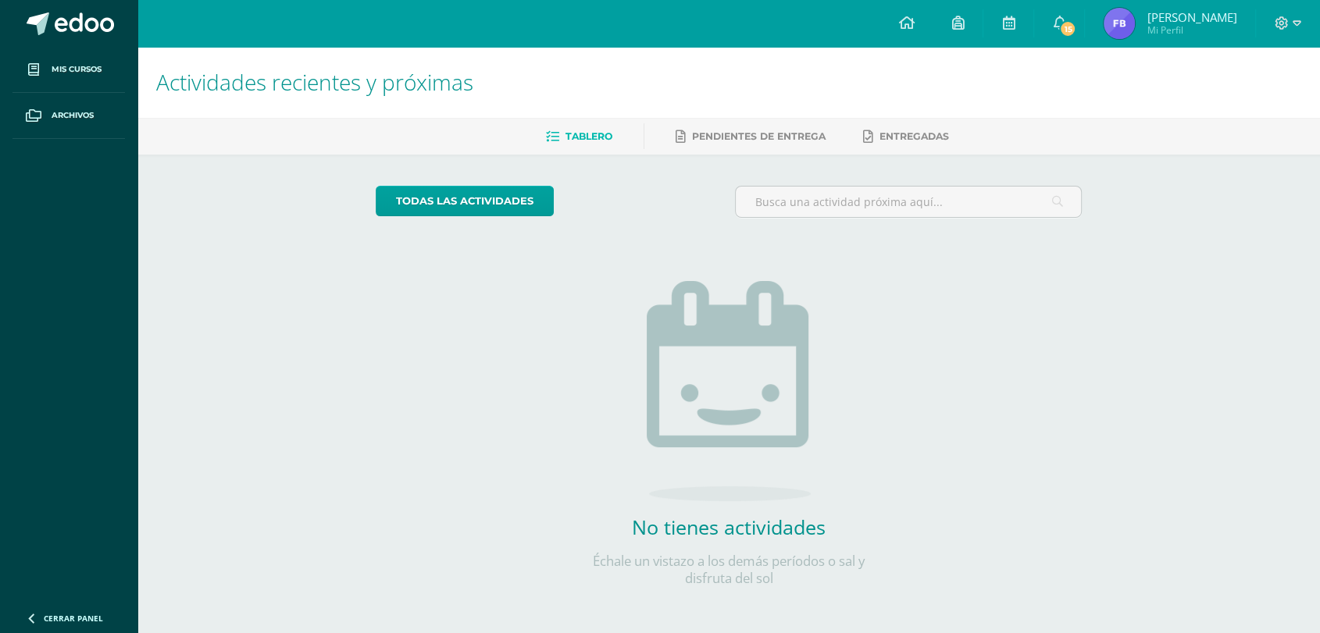
click at [1104, 37] on span "[PERSON_NAME] Mi Perfil" at bounding box center [1170, 23] width 139 height 31
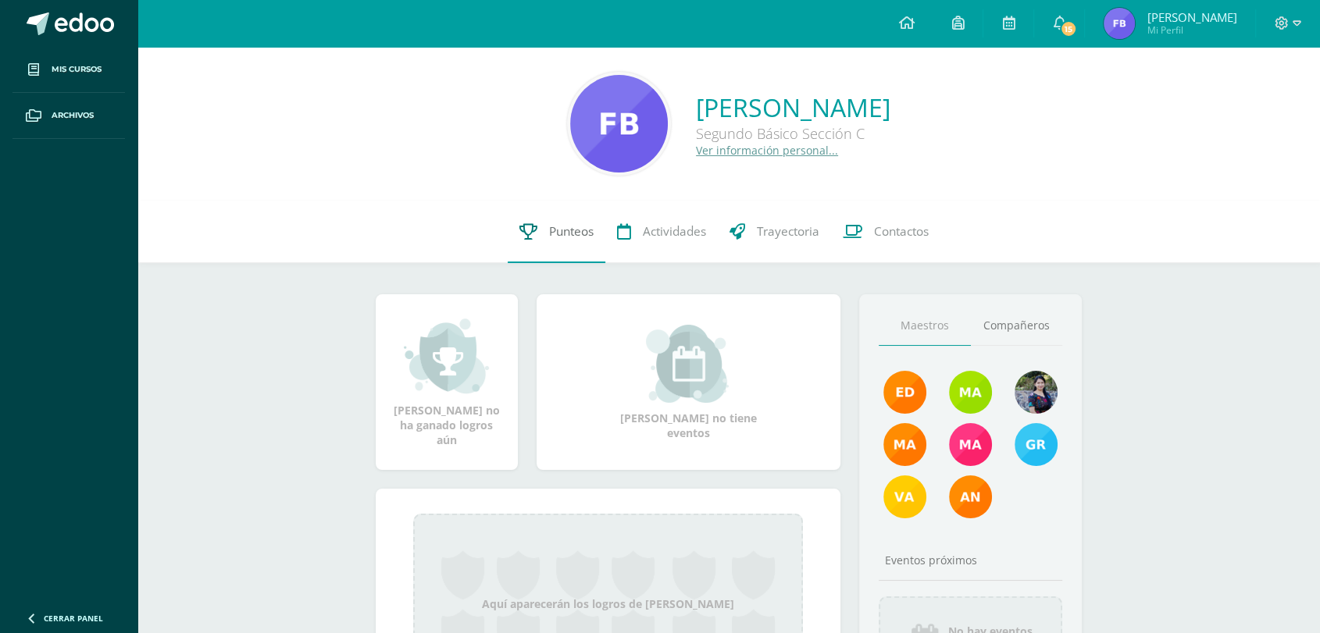
click at [519, 230] on icon at bounding box center [528, 231] width 18 height 16
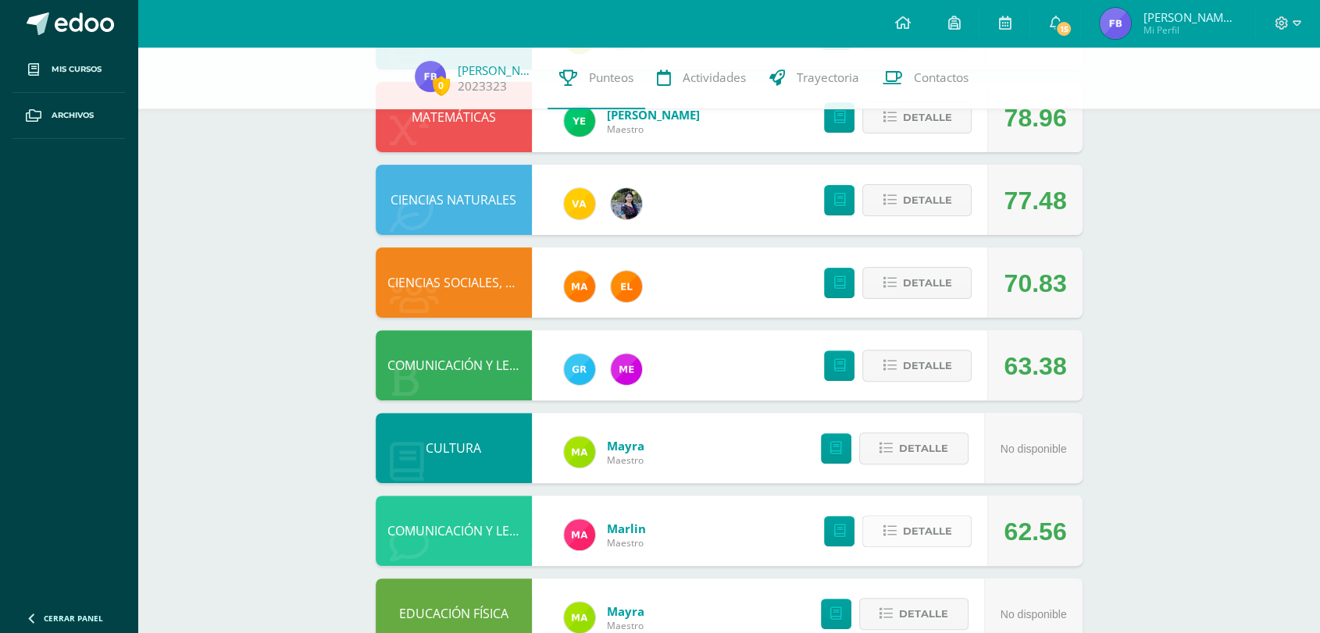
scroll to position [411, 0]
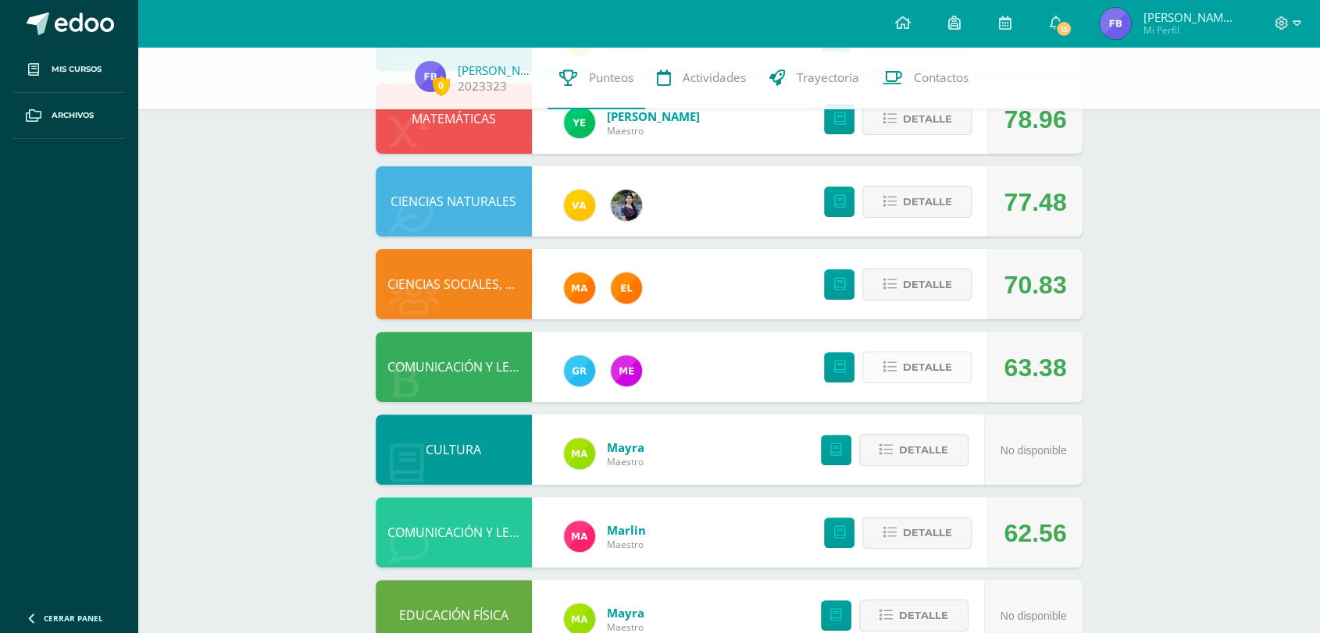
click at [912, 366] on span "Detalle" at bounding box center [926, 367] width 49 height 29
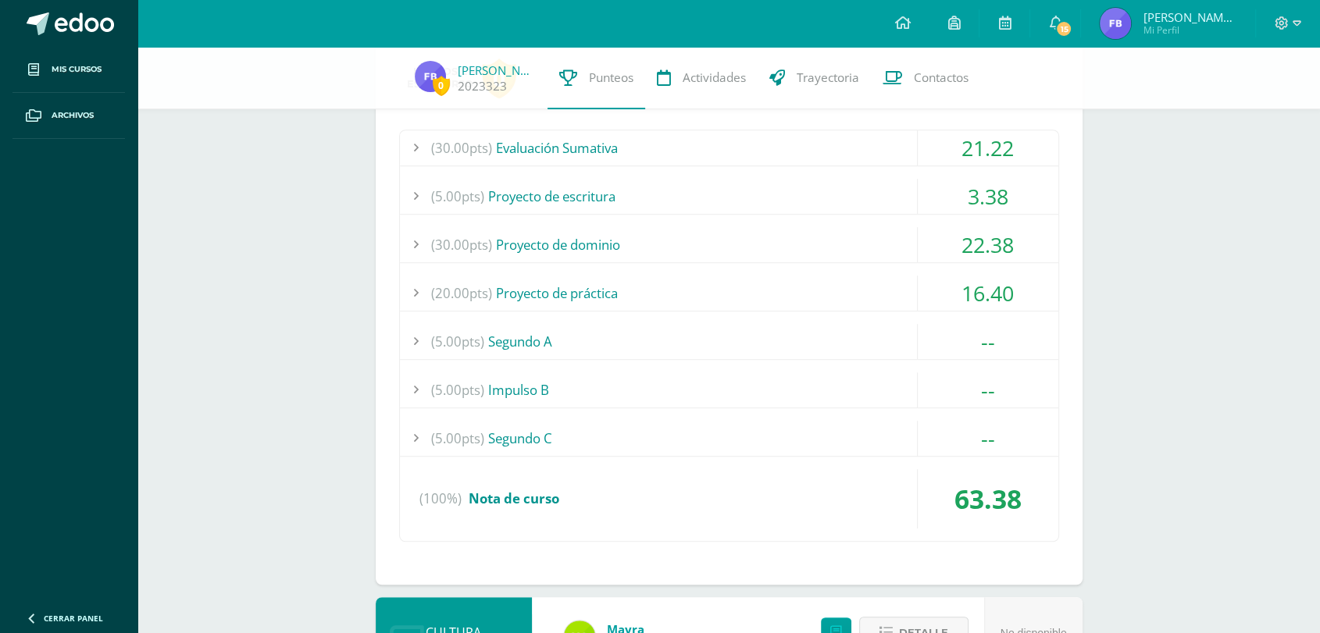
scroll to position [778, 0]
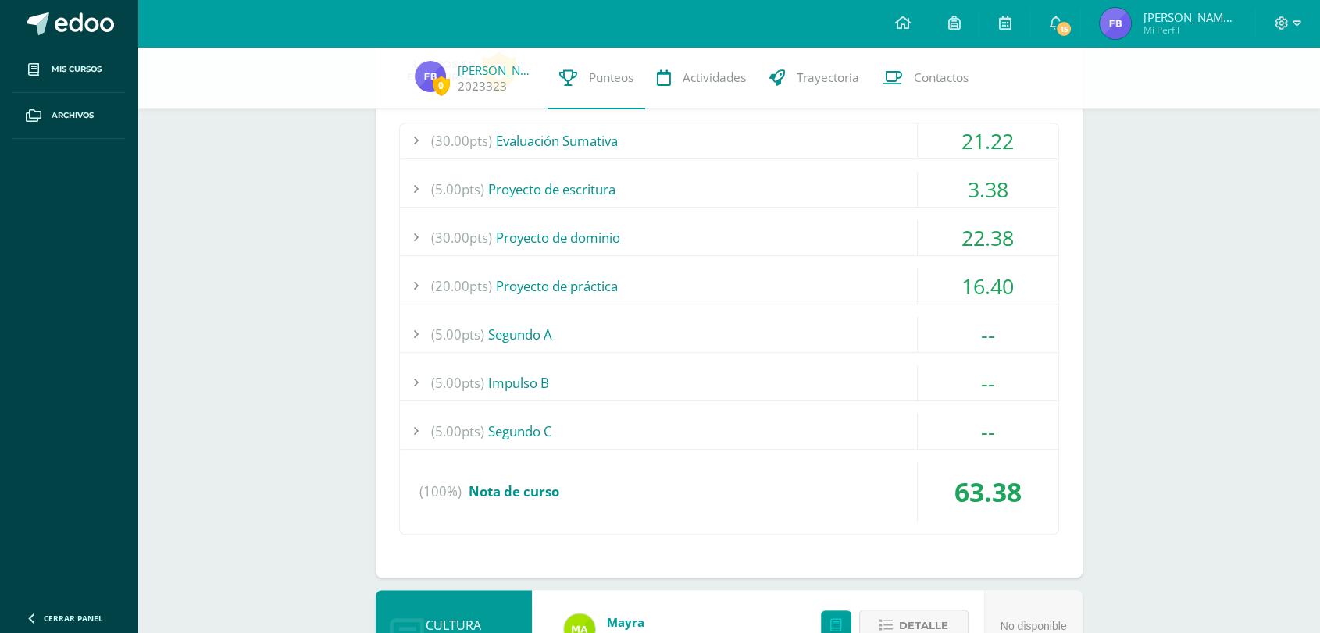
click at [997, 141] on div "21.22" at bounding box center [988, 140] width 141 height 35
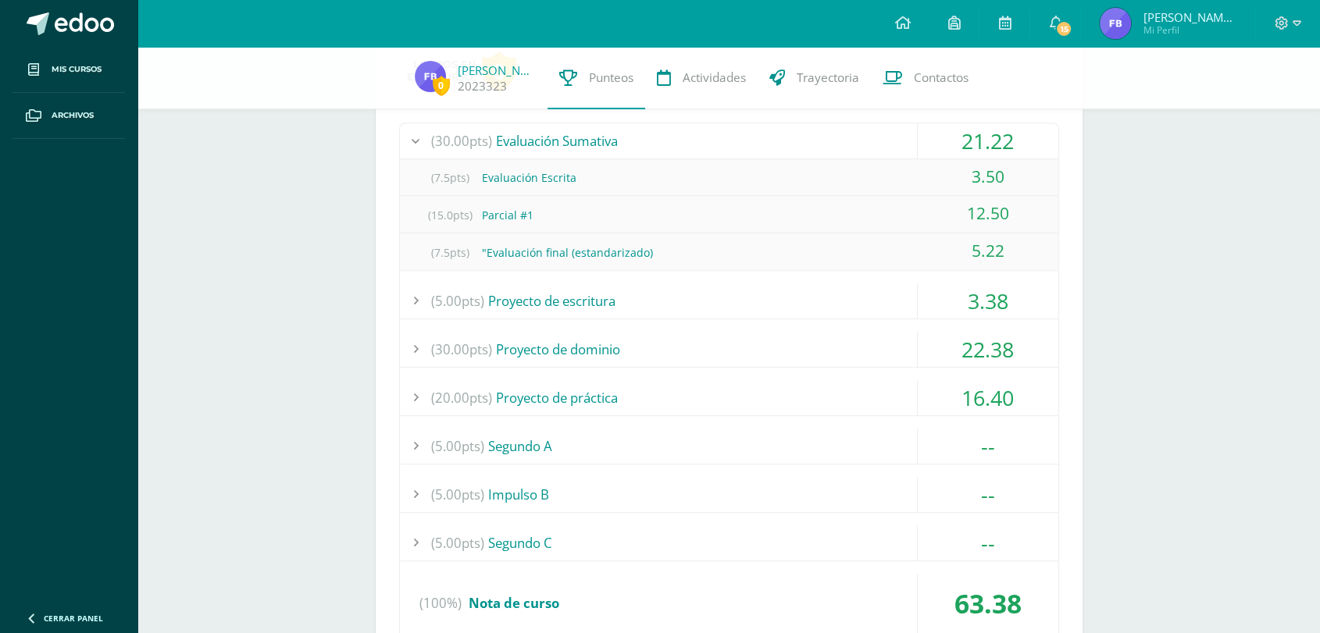
click at [997, 141] on div "21.22" at bounding box center [988, 140] width 141 height 35
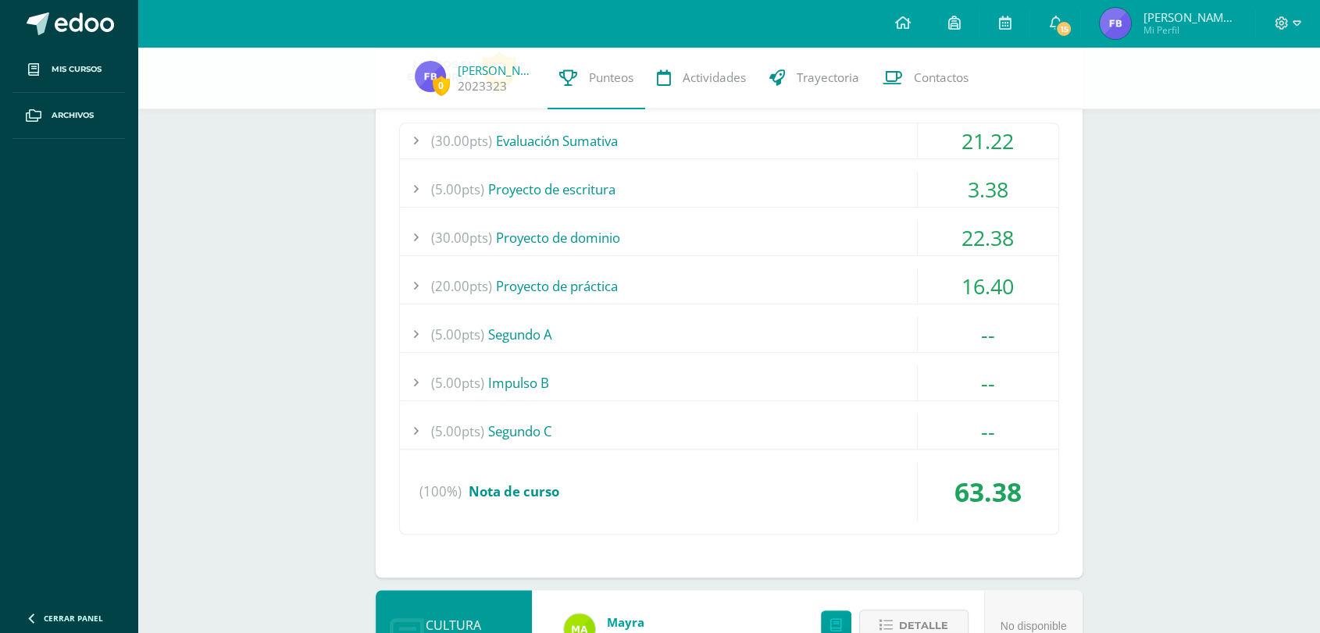
click at [997, 141] on div "21.22" at bounding box center [988, 140] width 141 height 35
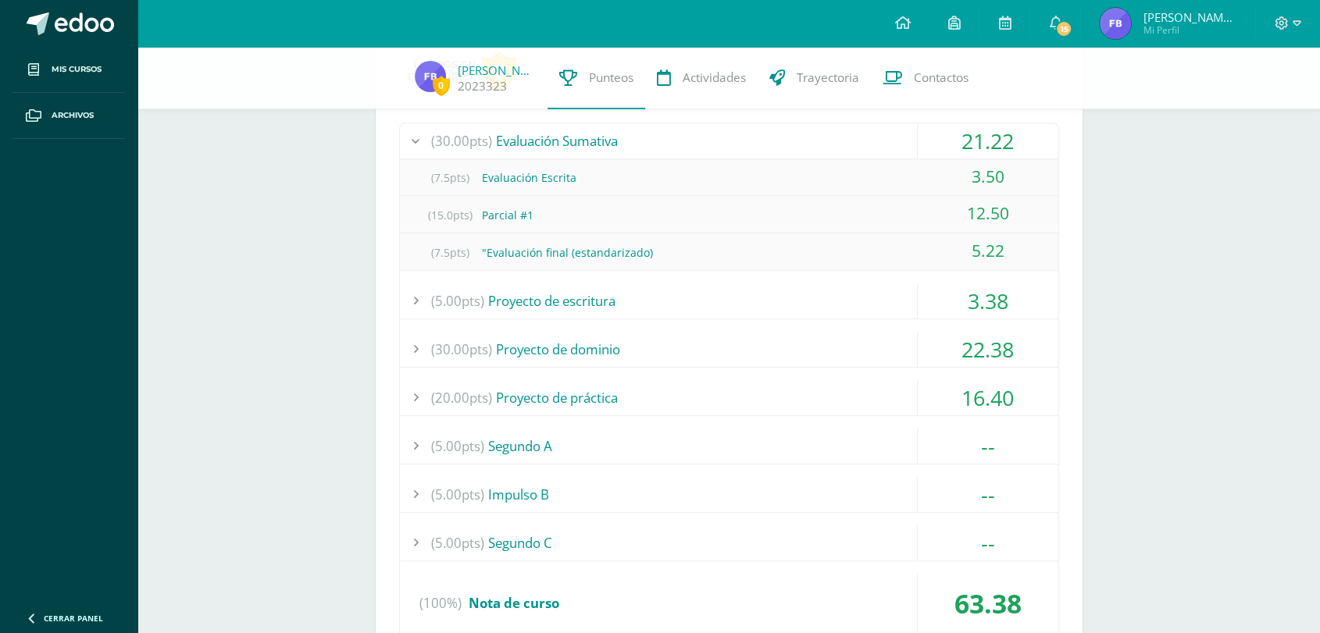
click at [992, 214] on div "12.50" at bounding box center [988, 213] width 141 height 35
drag, startPoint x: 992, startPoint y: 214, endPoint x: 982, endPoint y: 298, distance: 84.2
click at [982, 298] on div "(30.00pts) Evaluación Sumativa 21.22 (7.5pts) Evaluación Escrita 3.50 (15.0pts)…" at bounding box center [729, 385] width 660 height 524
click at [982, 298] on div "3.38" at bounding box center [988, 301] width 141 height 35
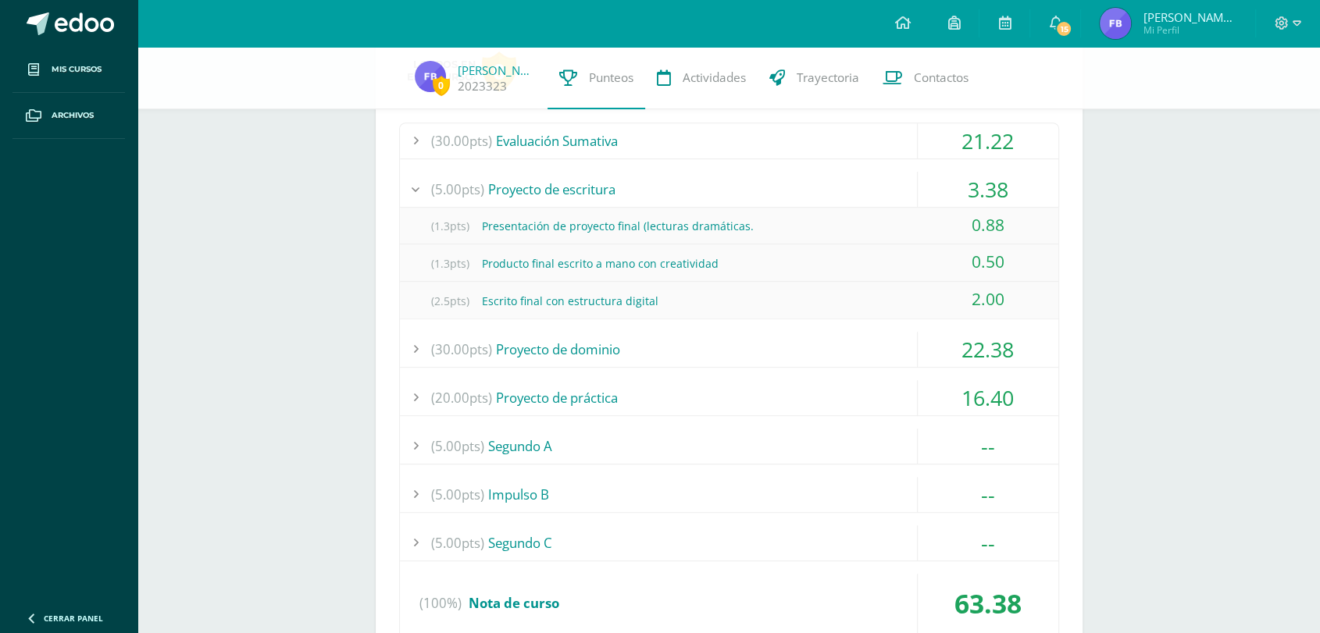
click at [987, 342] on div "22.38" at bounding box center [988, 349] width 141 height 35
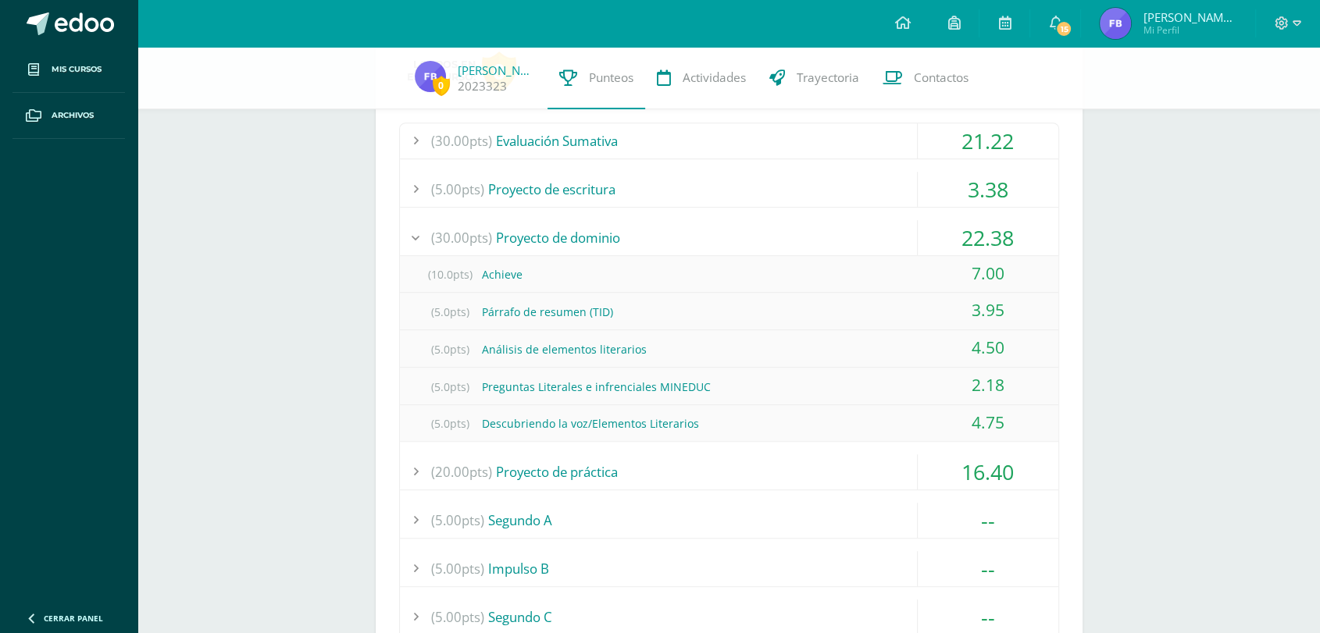
click at [983, 461] on div "16.40" at bounding box center [988, 472] width 141 height 35
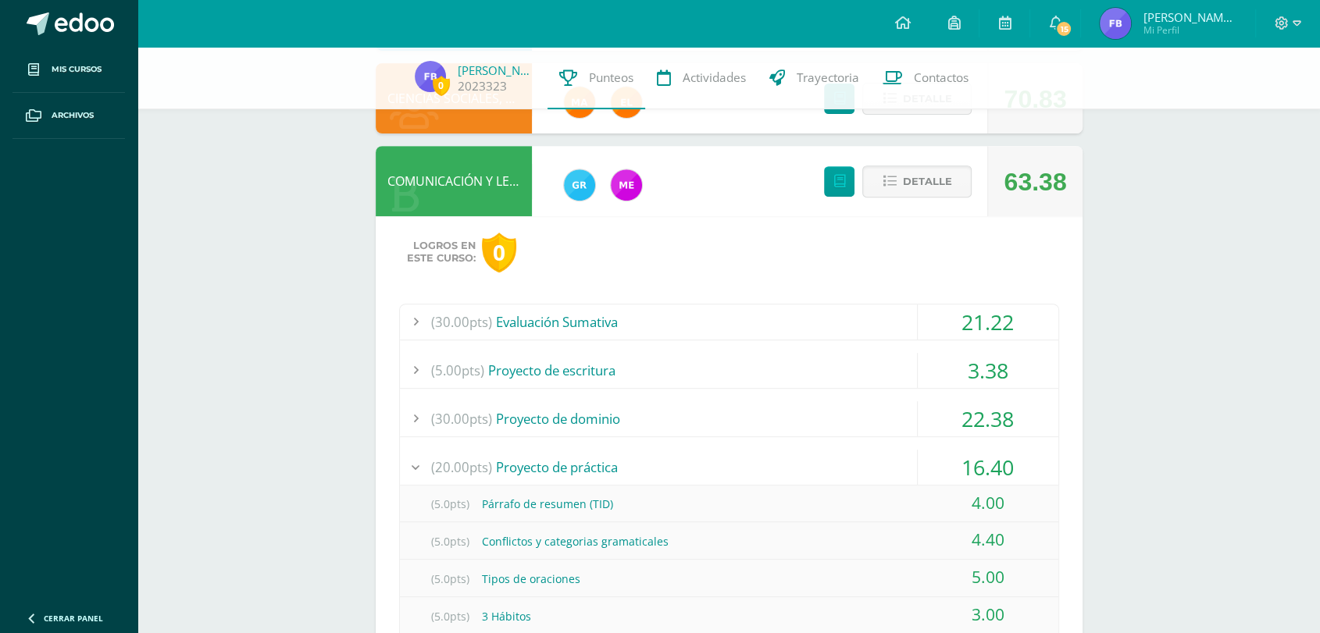
scroll to position [590, 0]
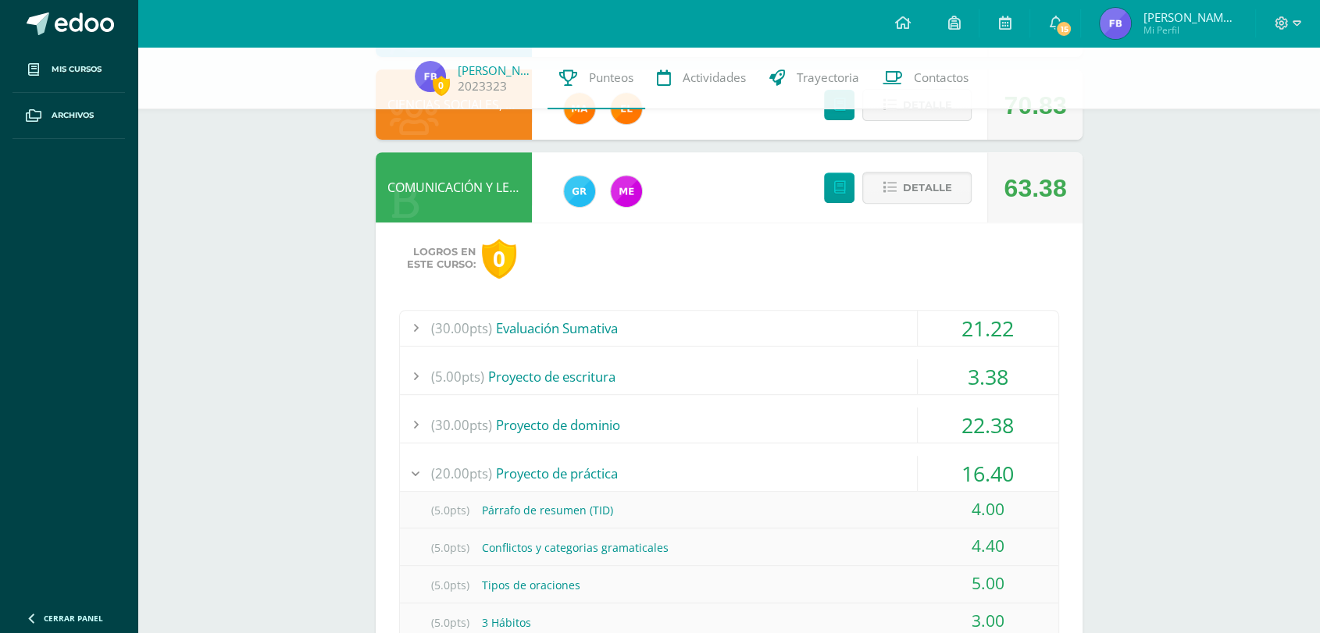
click at [986, 431] on div "22.38" at bounding box center [988, 425] width 141 height 35
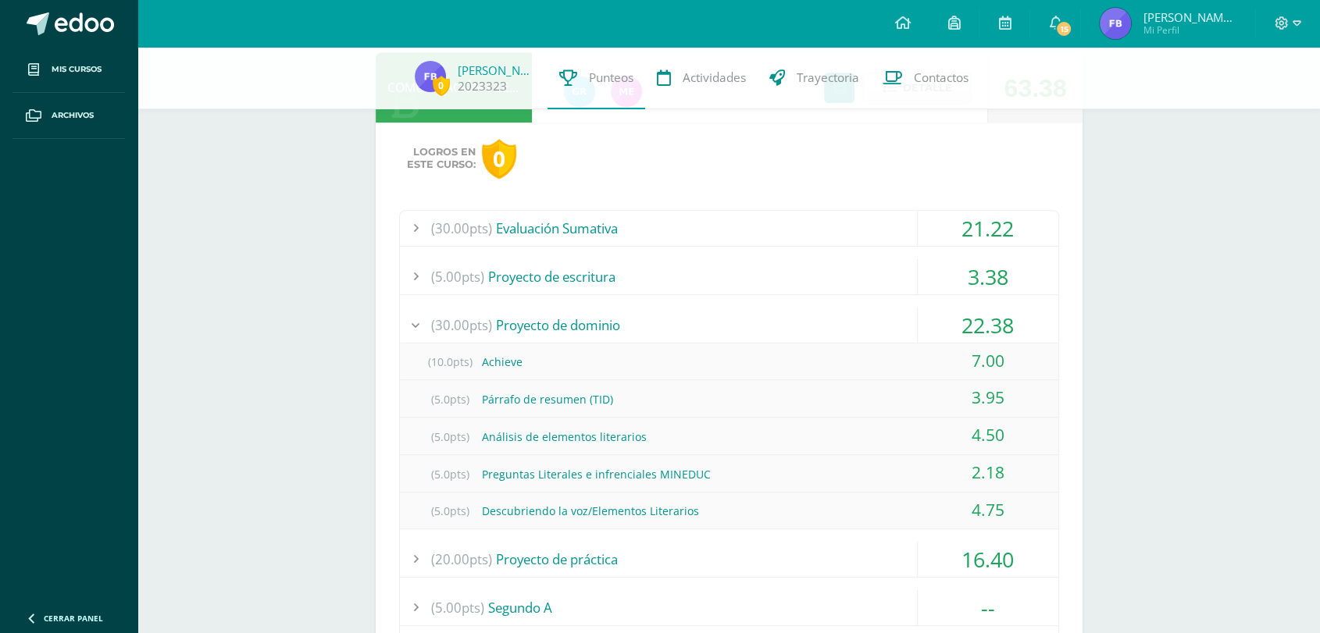
scroll to position [691, 0]
click at [981, 320] on div "22.38" at bounding box center [988, 324] width 141 height 35
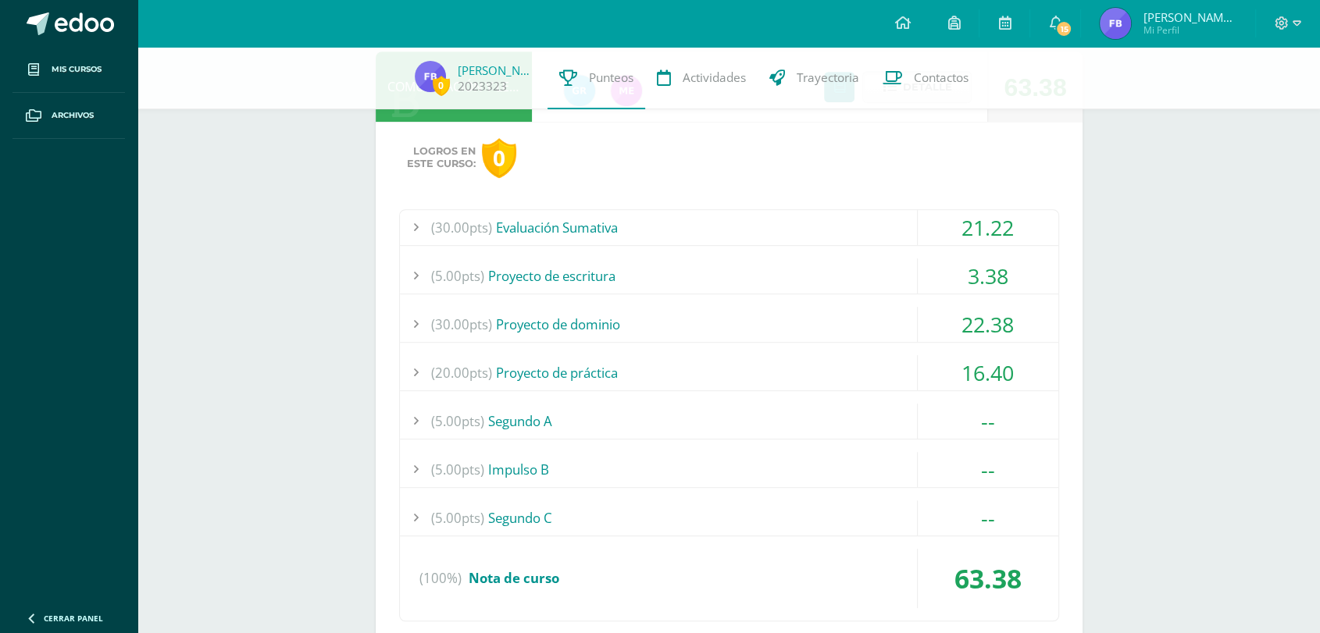
click at [992, 262] on div "3.38" at bounding box center [988, 276] width 141 height 35
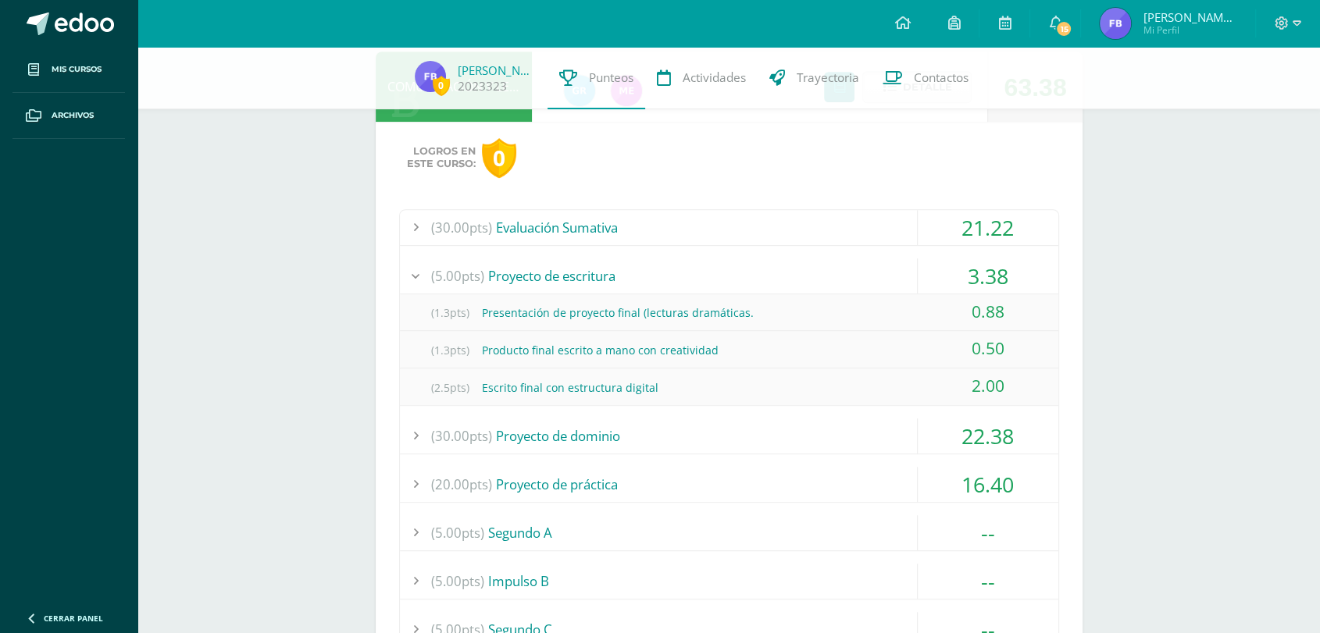
click at [992, 262] on div "3.38" at bounding box center [988, 276] width 141 height 35
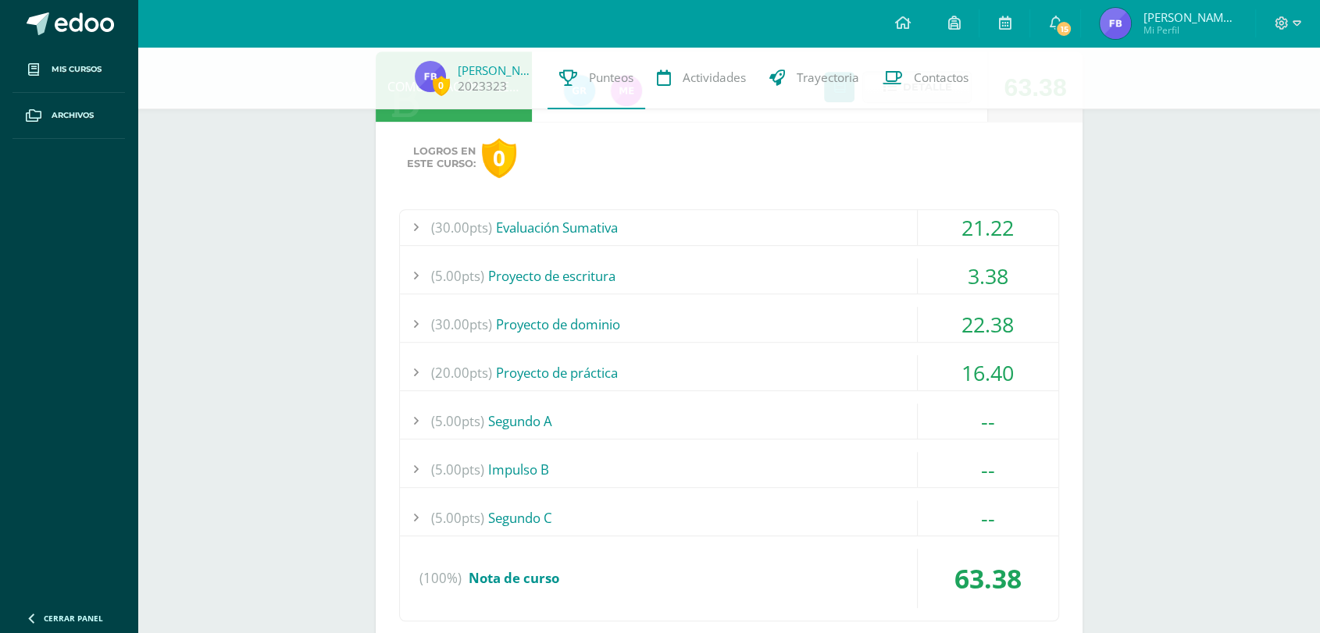
click at [997, 388] on div "16.40" at bounding box center [988, 372] width 141 height 35
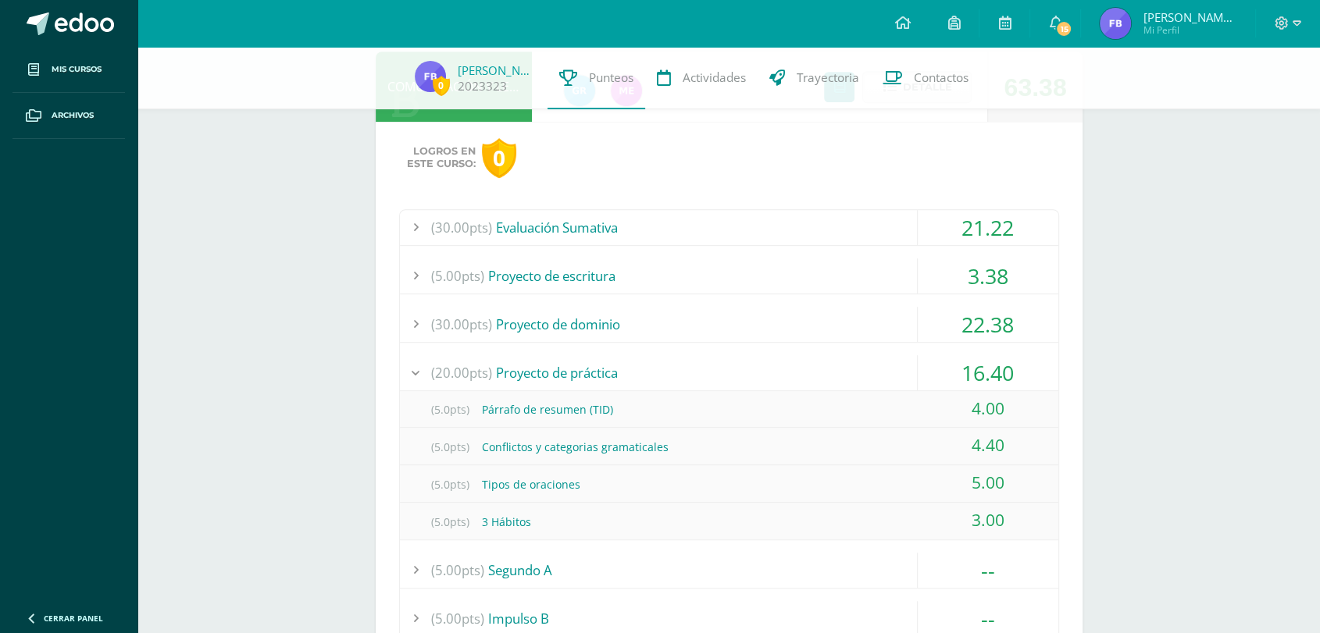
click at [1003, 376] on div "16.40" at bounding box center [988, 372] width 141 height 35
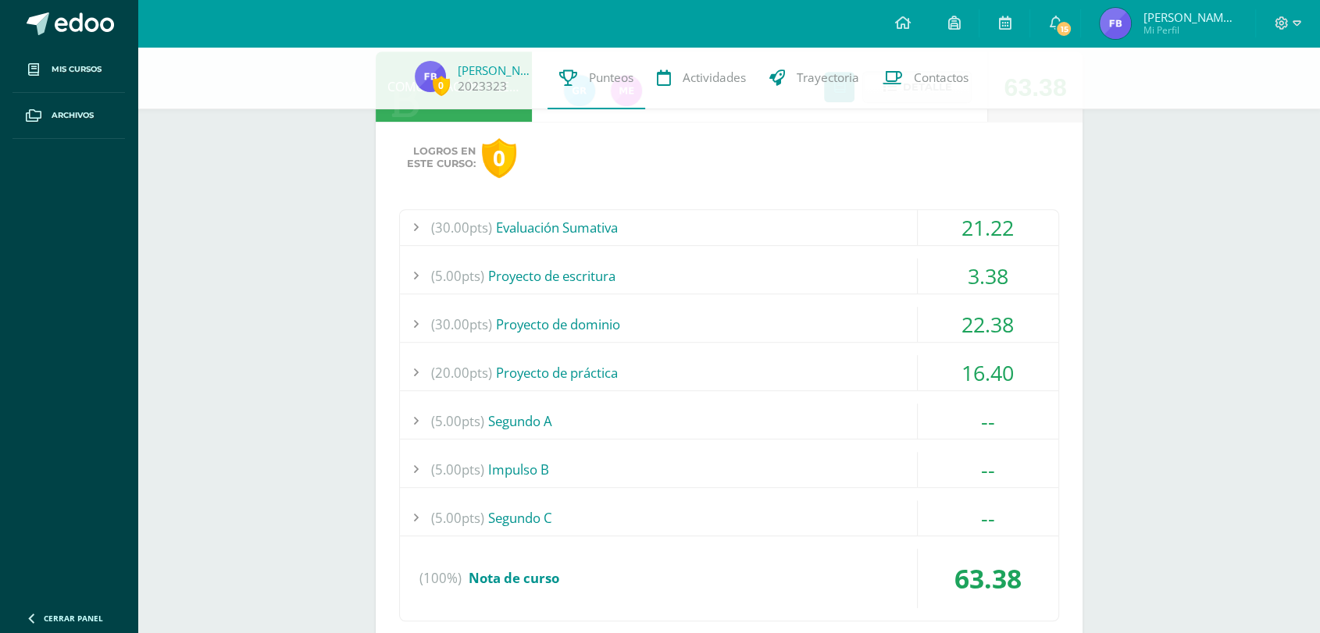
click at [990, 273] on div "3.38" at bounding box center [988, 276] width 141 height 35
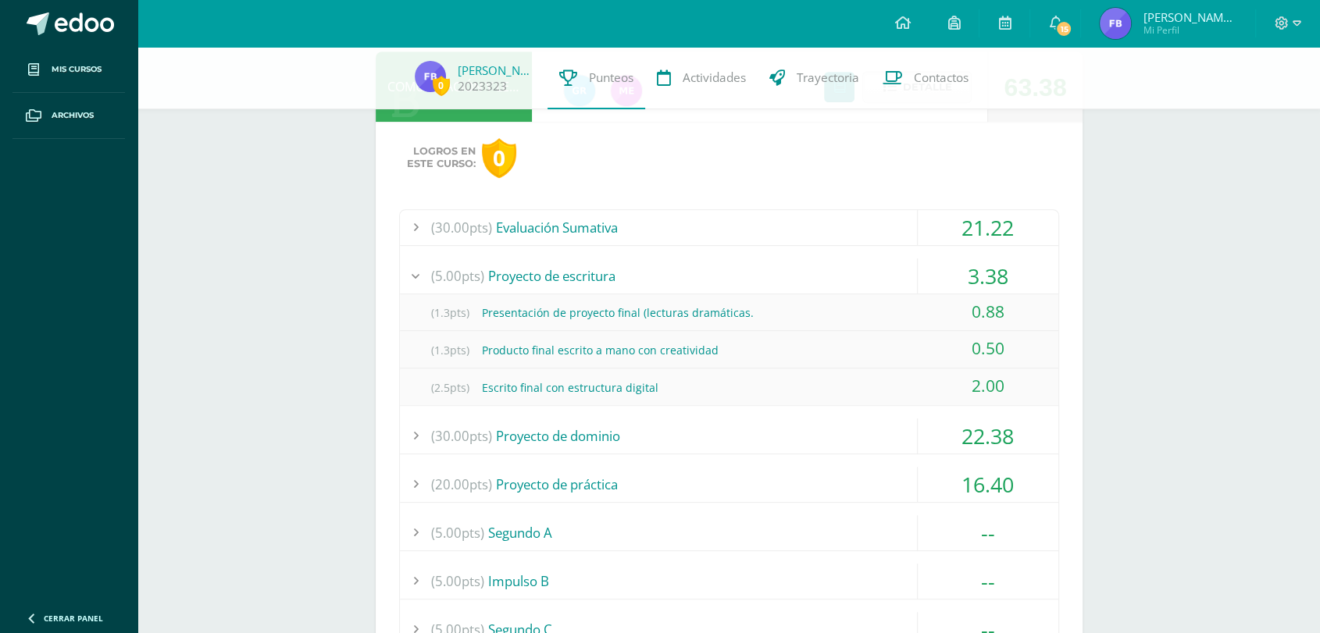
click at [990, 273] on div "3.38" at bounding box center [988, 276] width 141 height 35
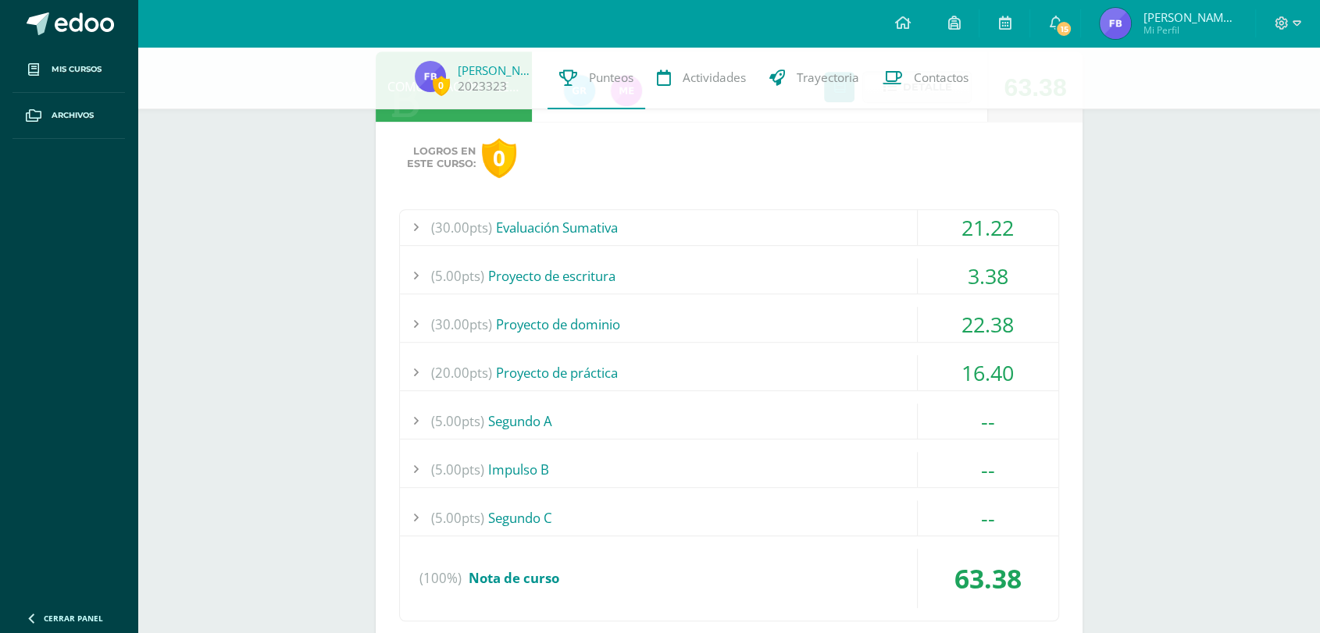
click at [986, 214] on div "21.22" at bounding box center [988, 227] width 141 height 35
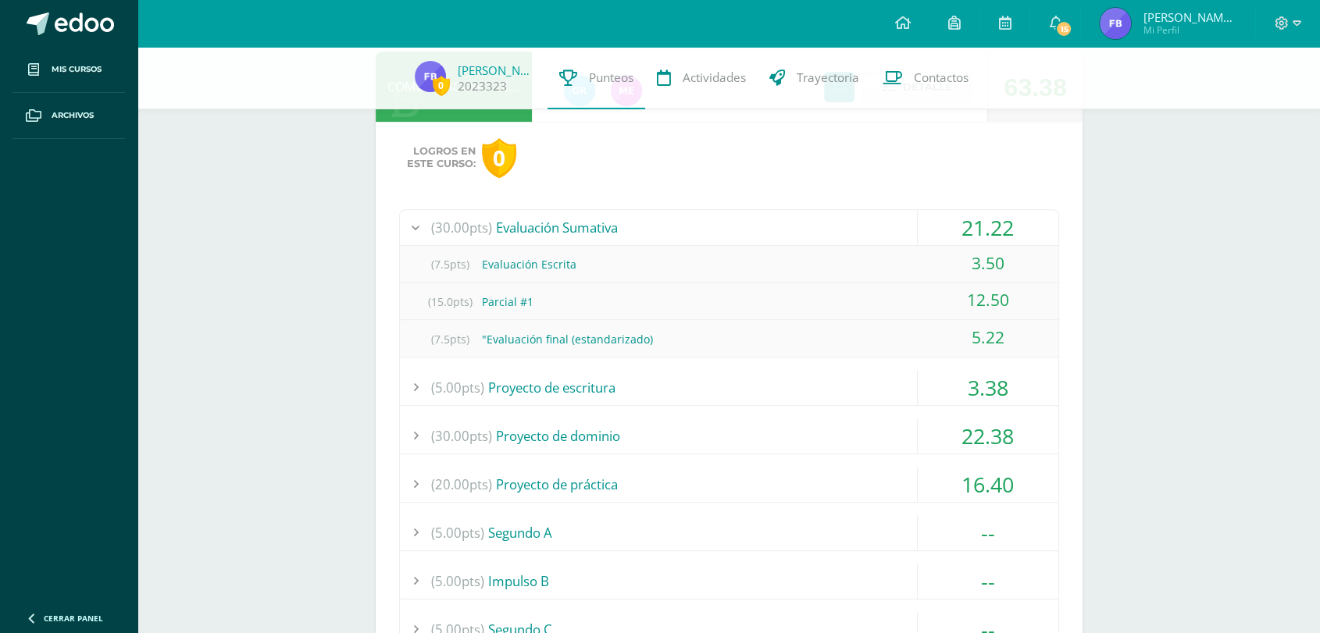
click at [986, 214] on div "21.22" at bounding box center [988, 227] width 141 height 35
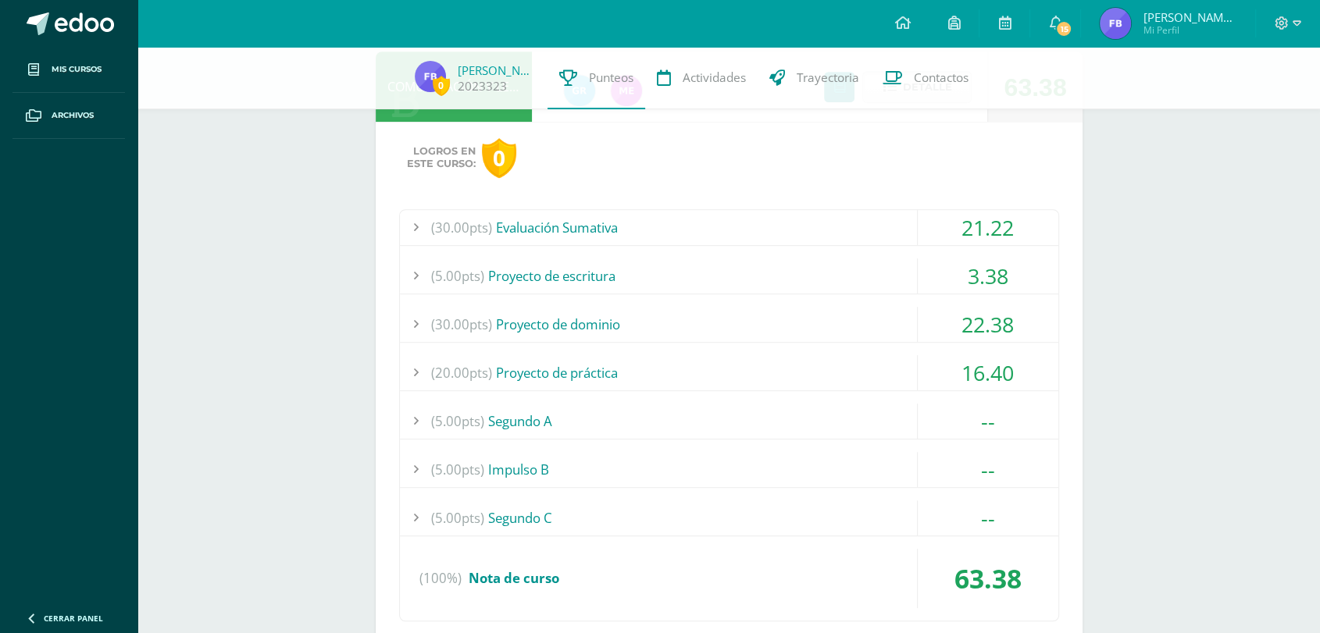
click at [994, 270] on div "3.38" at bounding box center [988, 276] width 141 height 35
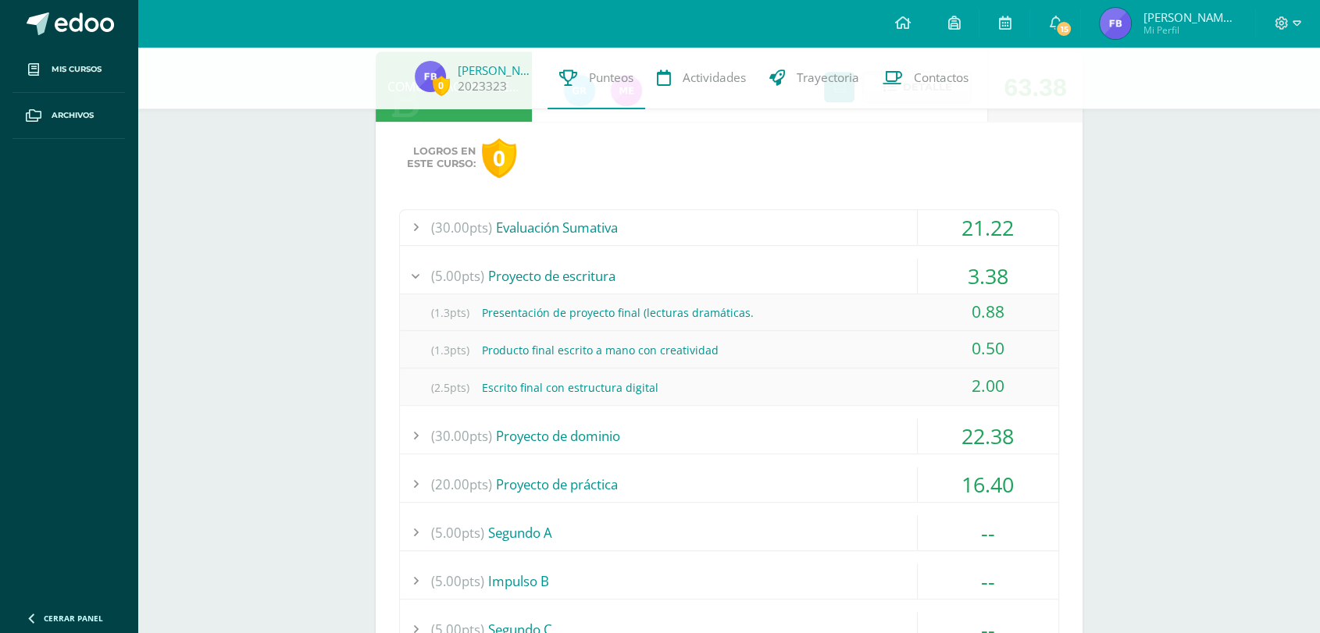
click at [986, 282] on div "3.38" at bounding box center [988, 276] width 141 height 35
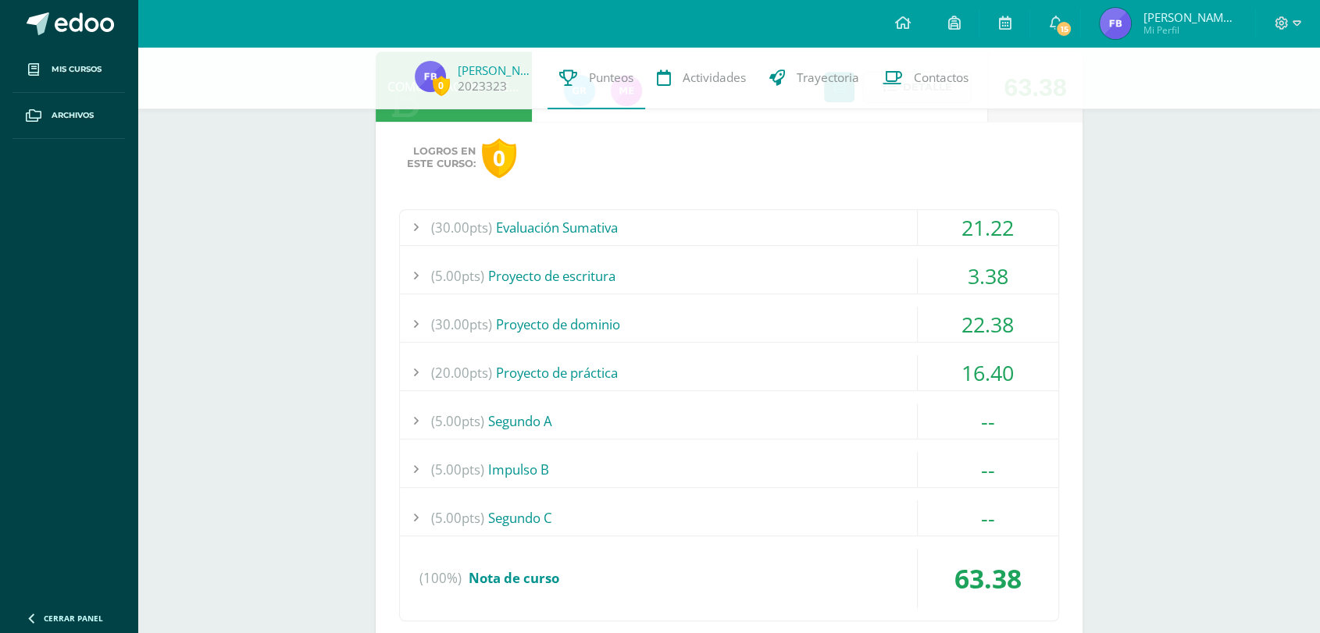
click at [1002, 333] on div "22.38" at bounding box center [988, 324] width 141 height 35
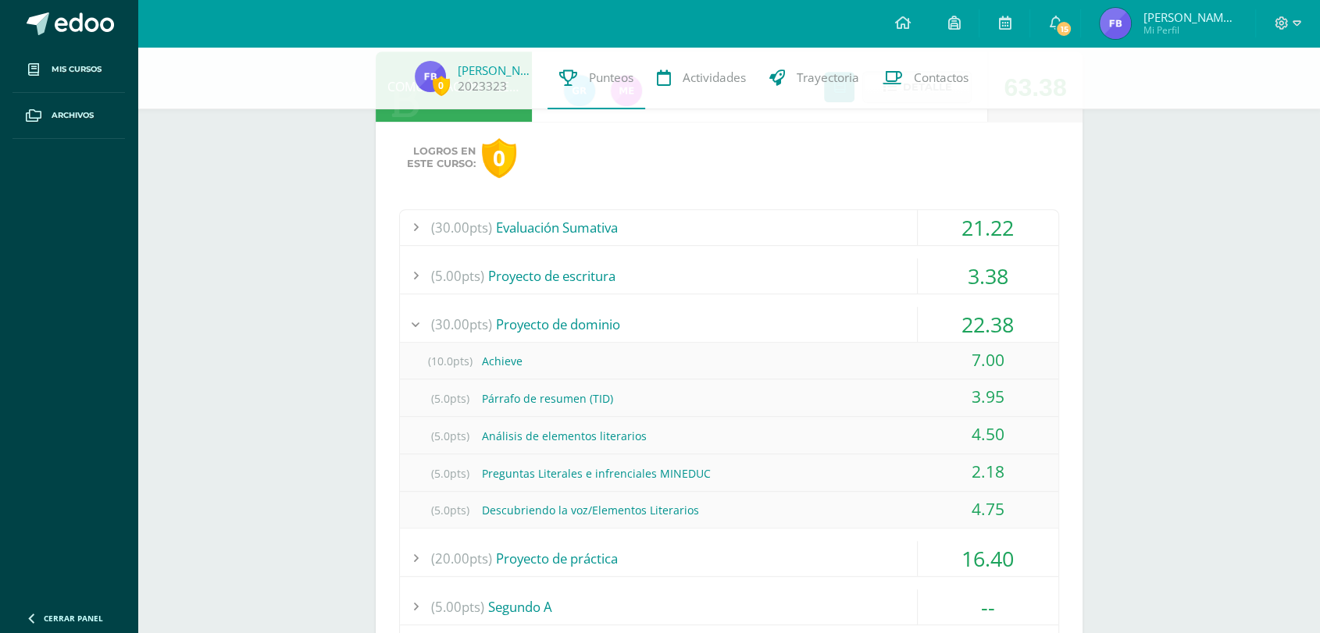
click at [1002, 333] on div "22.38" at bounding box center [988, 324] width 141 height 35
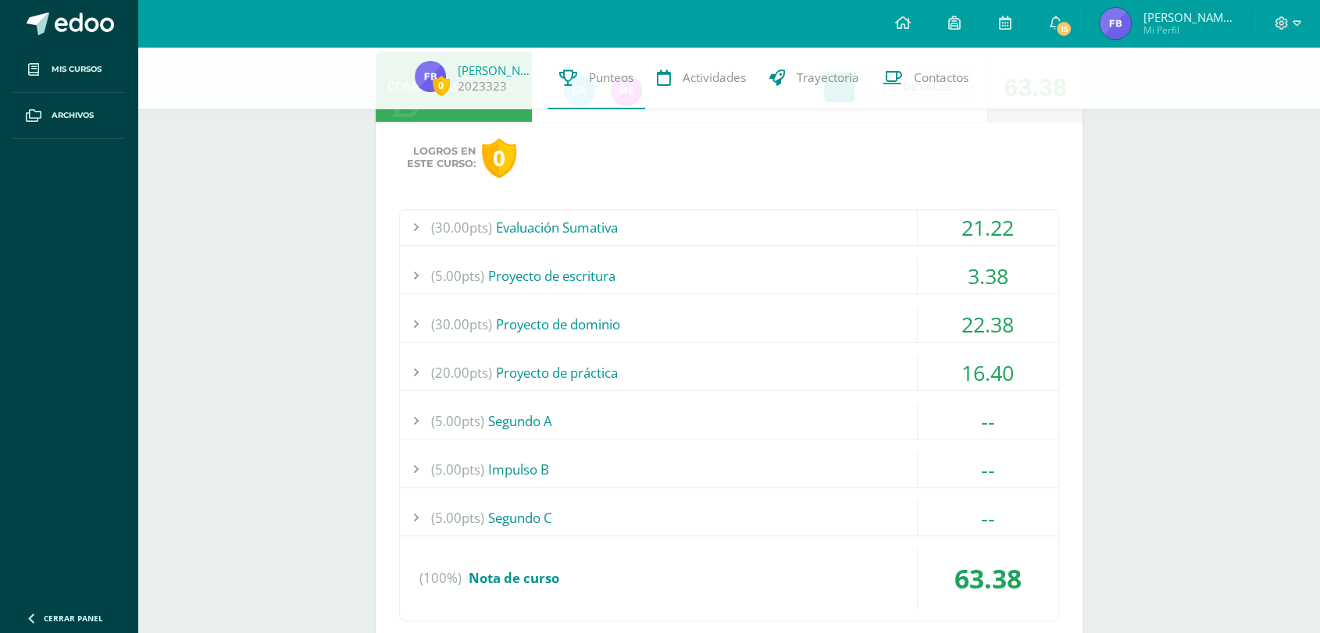
click at [1000, 369] on div "16.40" at bounding box center [988, 372] width 141 height 35
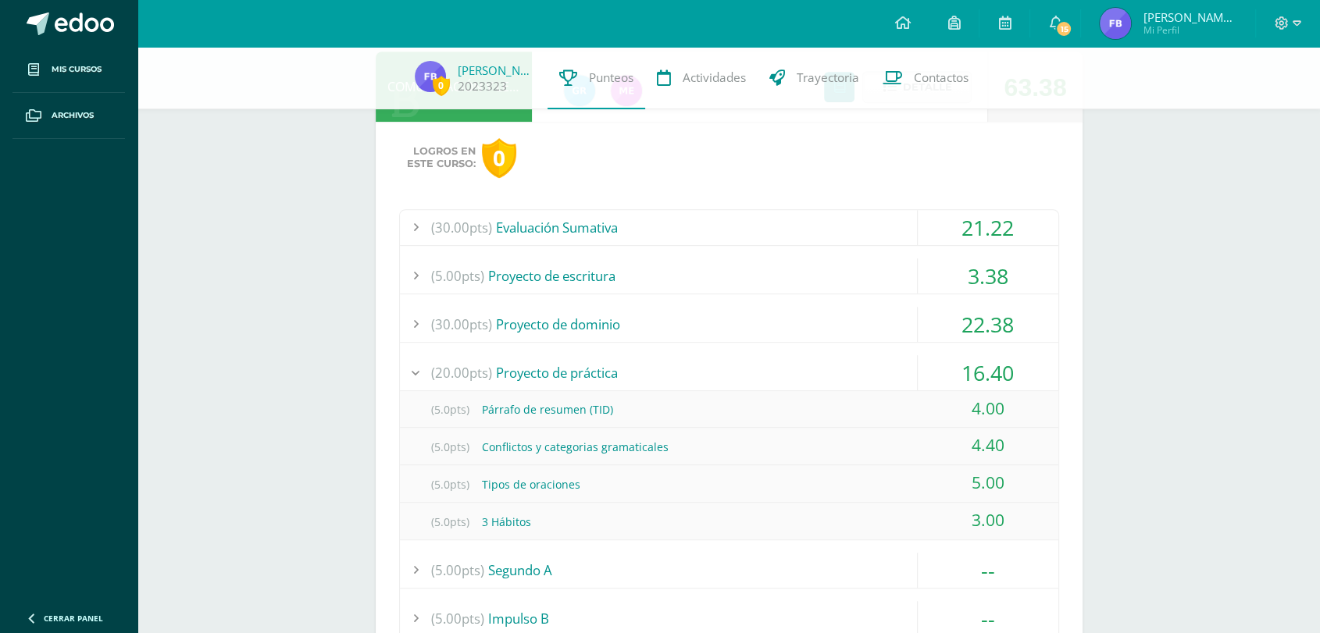
click at [1000, 369] on div "16.40" at bounding box center [988, 372] width 141 height 35
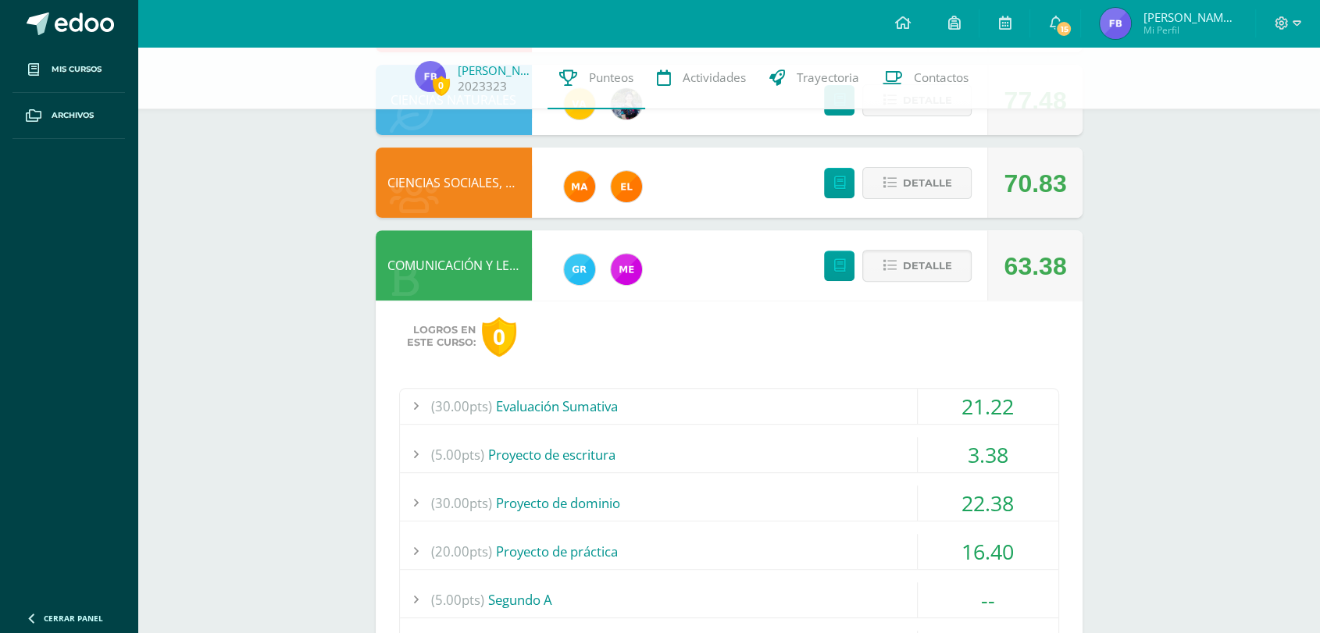
scroll to position [506, 0]
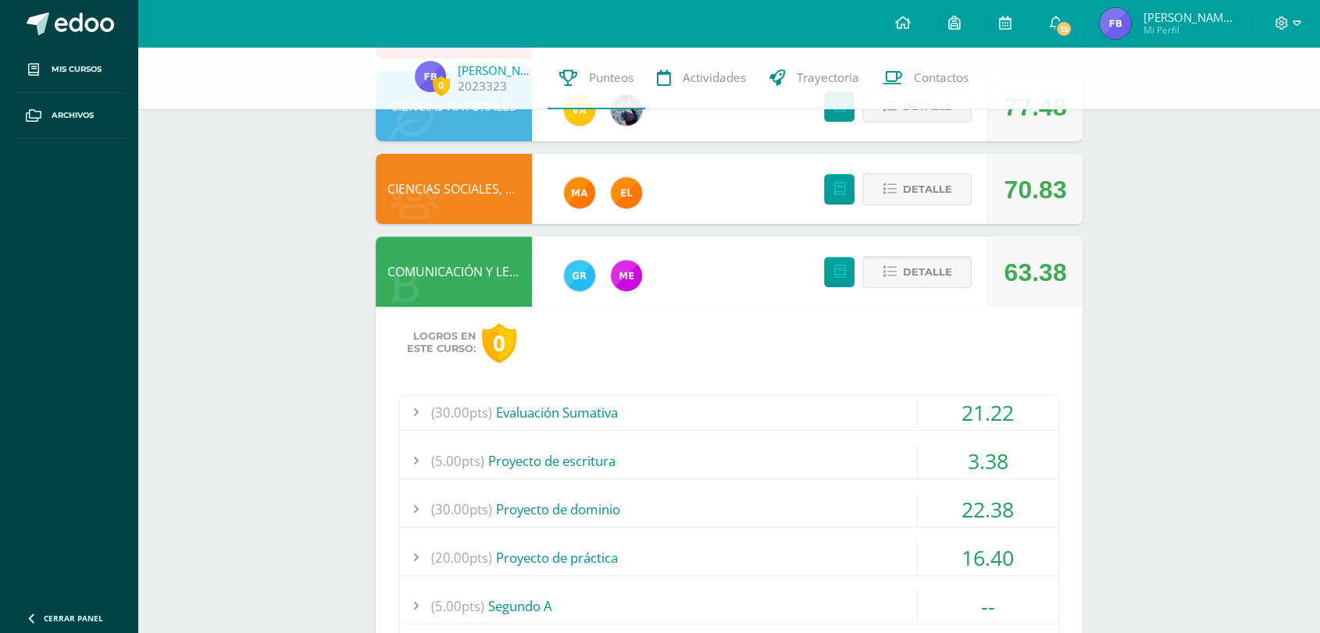
click at [883, 279] on icon at bounding box center [889, 272] width 13 height 13
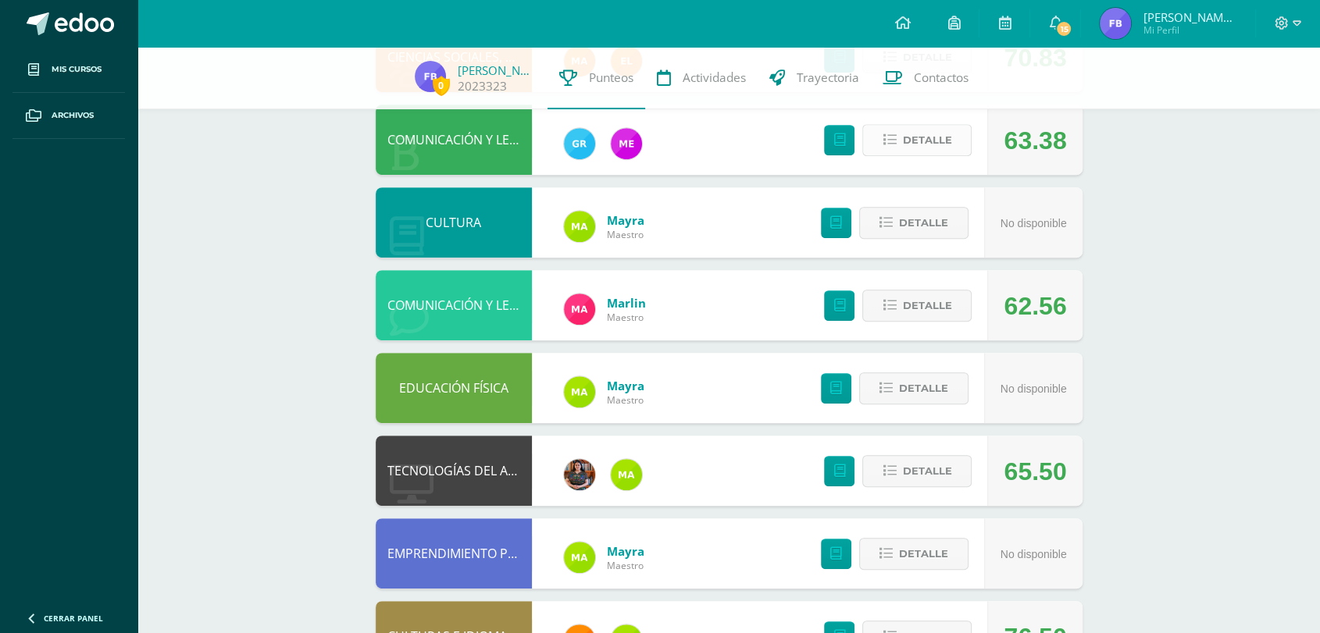
scroll to position [652, 0]
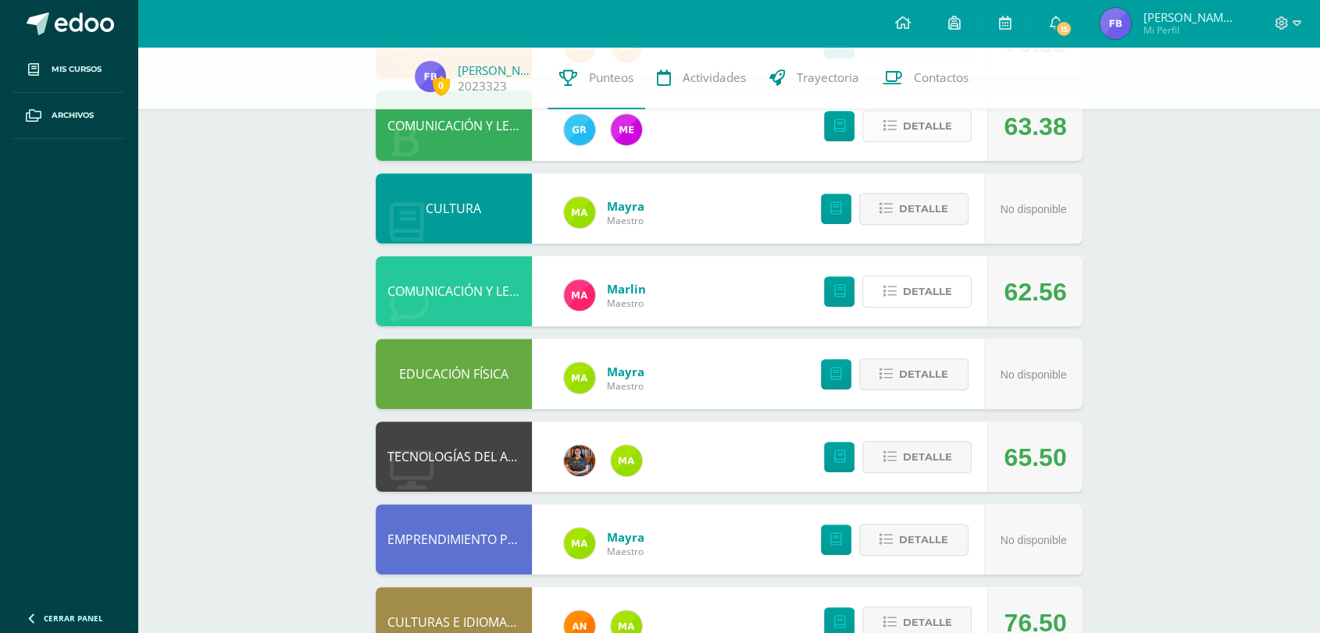
click at [883, 279] on button "Detalle" at bounding box center [916, 292] width 109 height 32
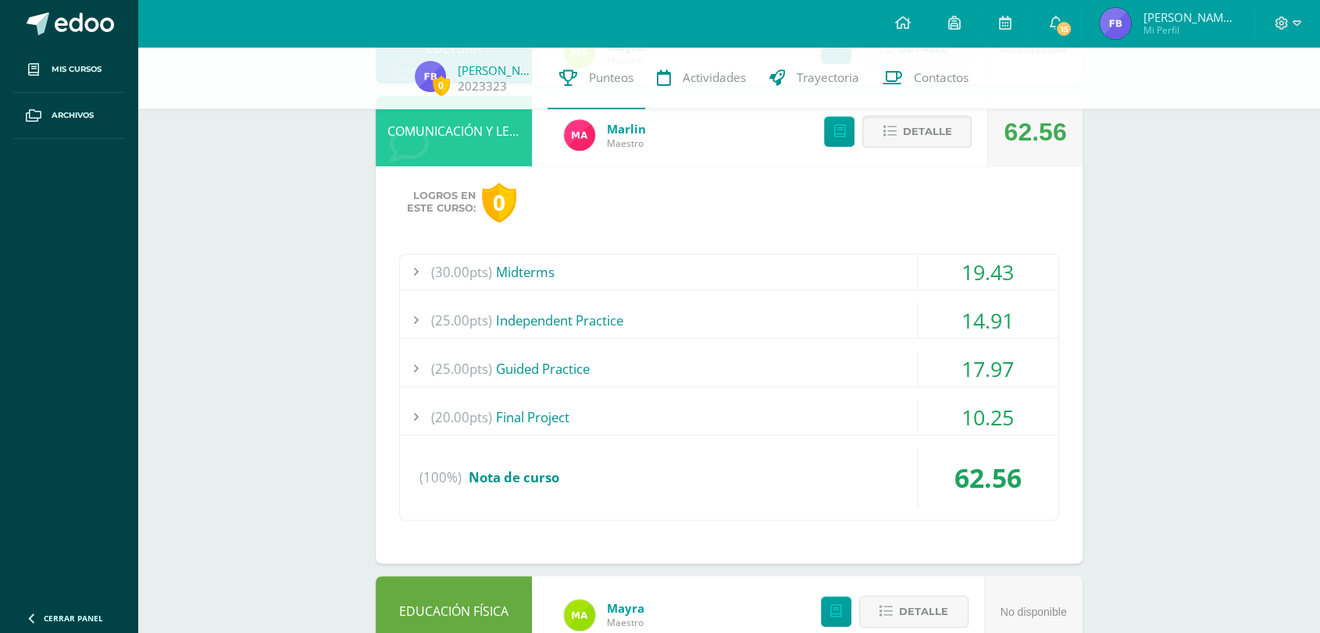
scroll to position [817, 0]
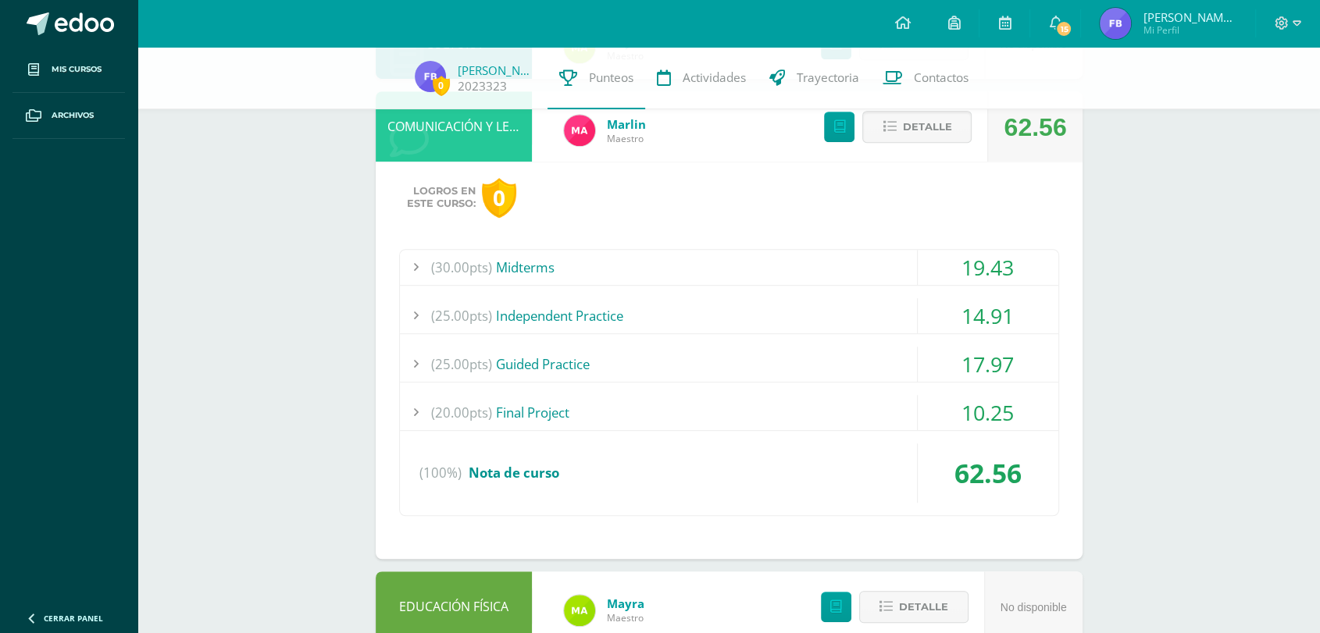
click at [972, 261] on div "19.43" at bounding box center [988, 267] width 141 height 35
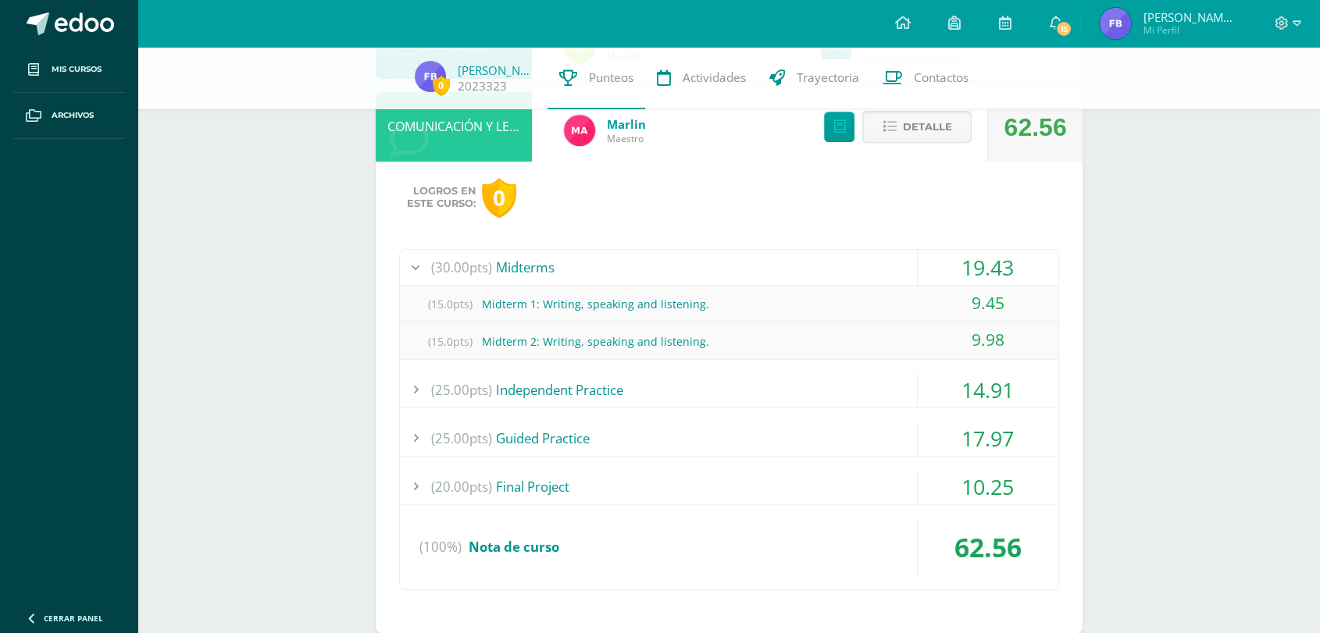
click at [972, 261] on div "19.43" at bounding box center [988, 267] width 141 height 35
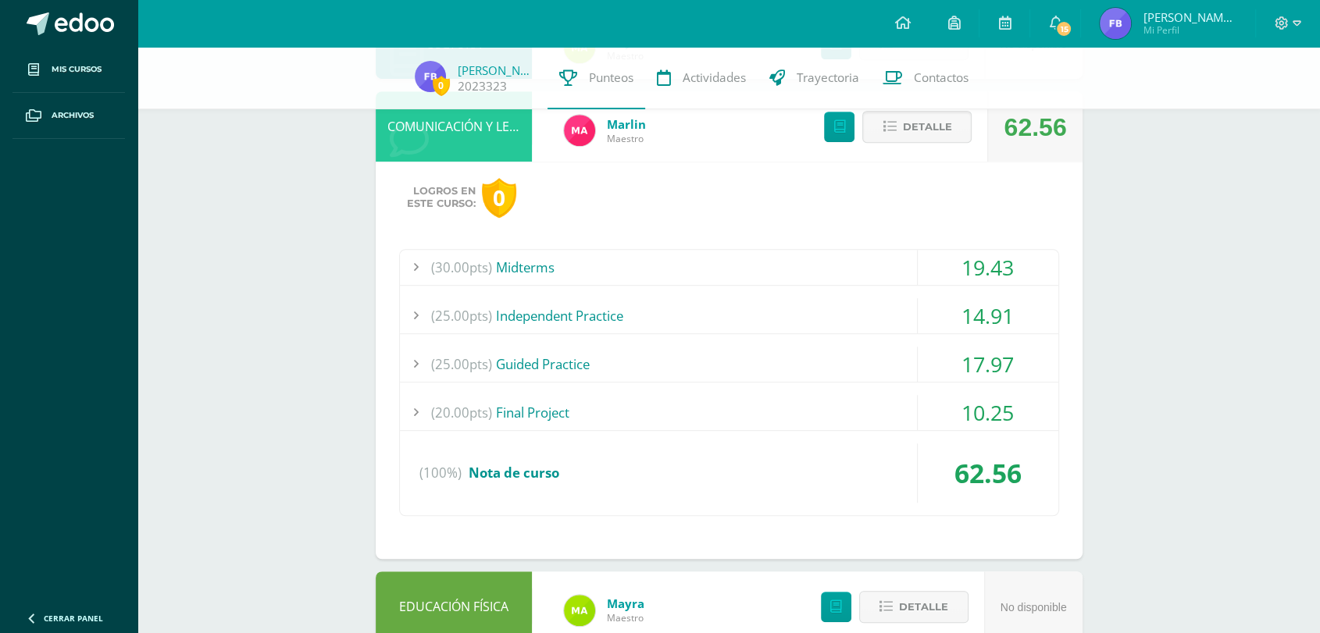
click at [980, 320] on div "14.91" at bounding box center [988, 315] width 141 height 35
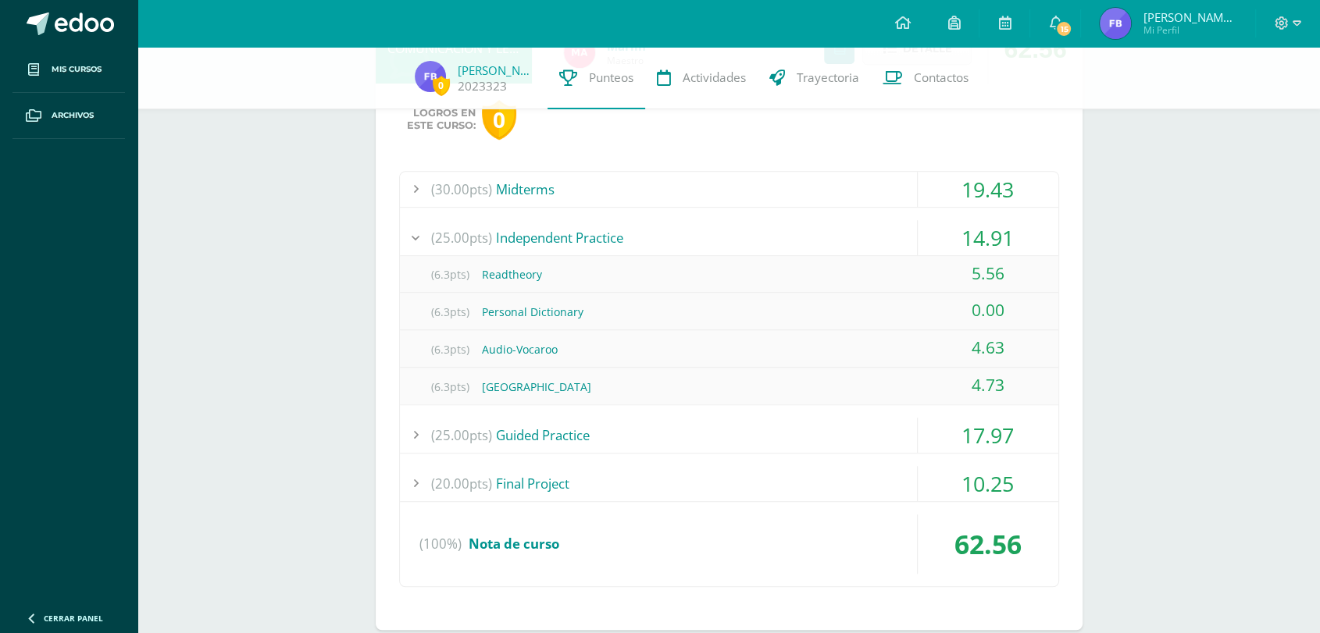
scroll to position [900, 0]
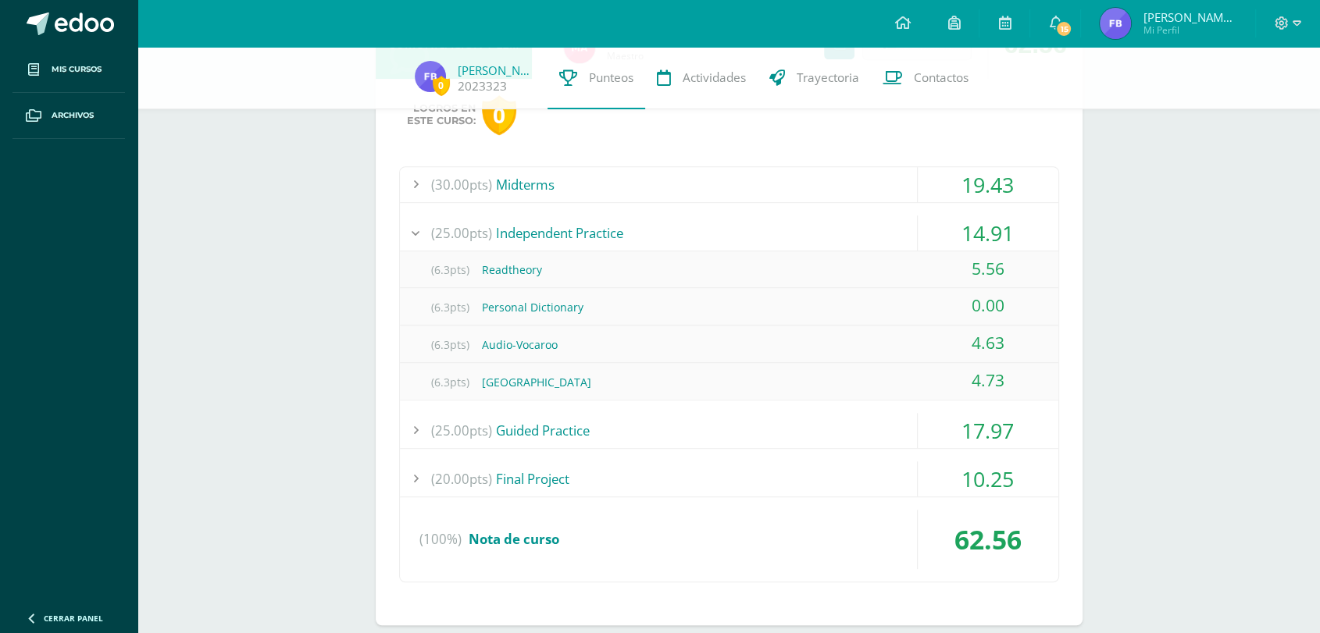
click at [964, 433] on div "17.97" at bounding box center [988, 430] width 141 height 35
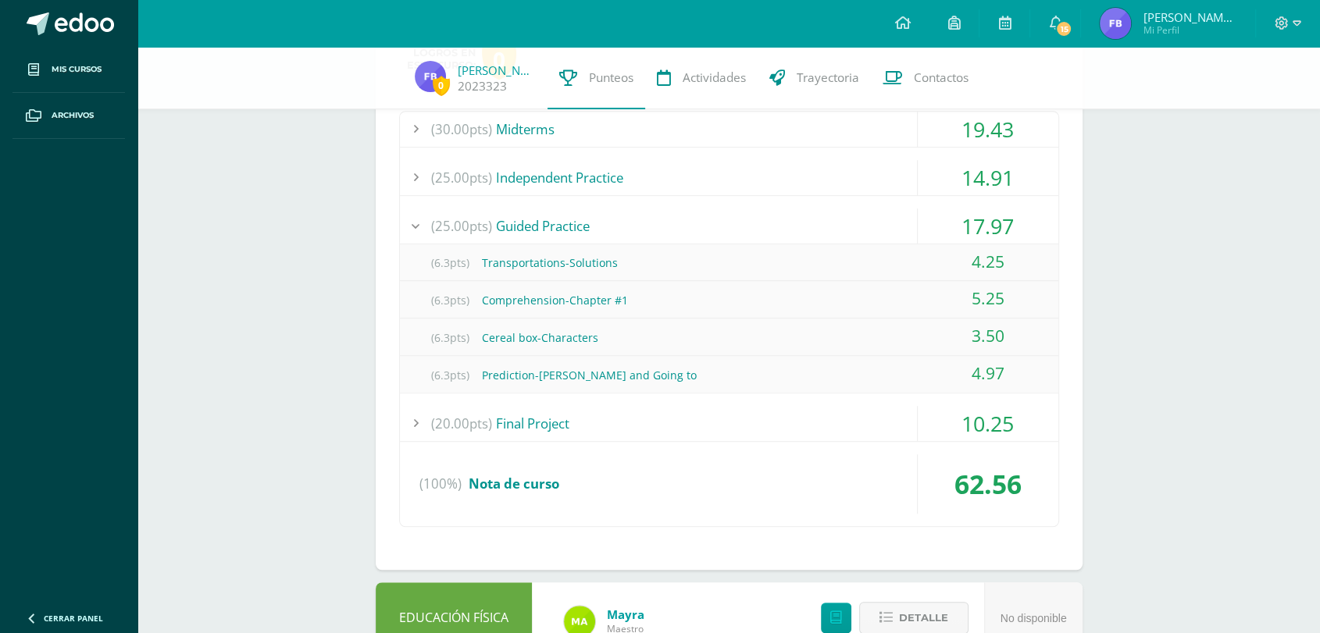
scroll to position [958, 0]
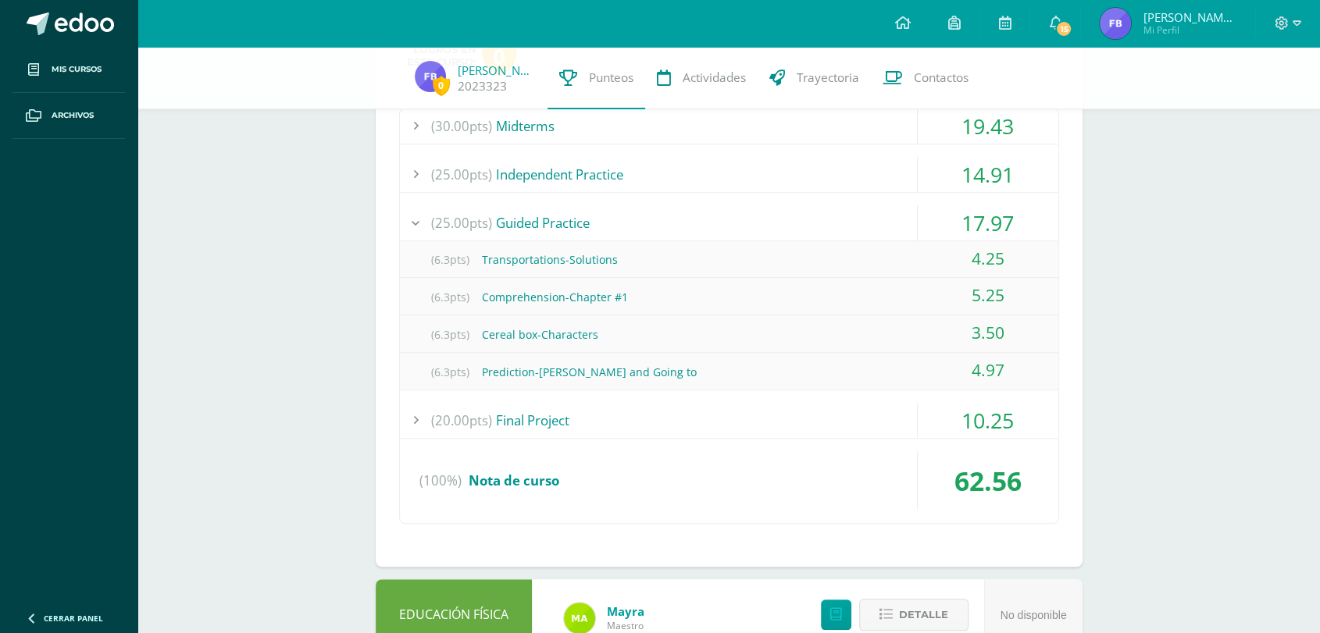
click at [980, 416] on div "10.25" at bounding box center [988, 420] width 141 height 35
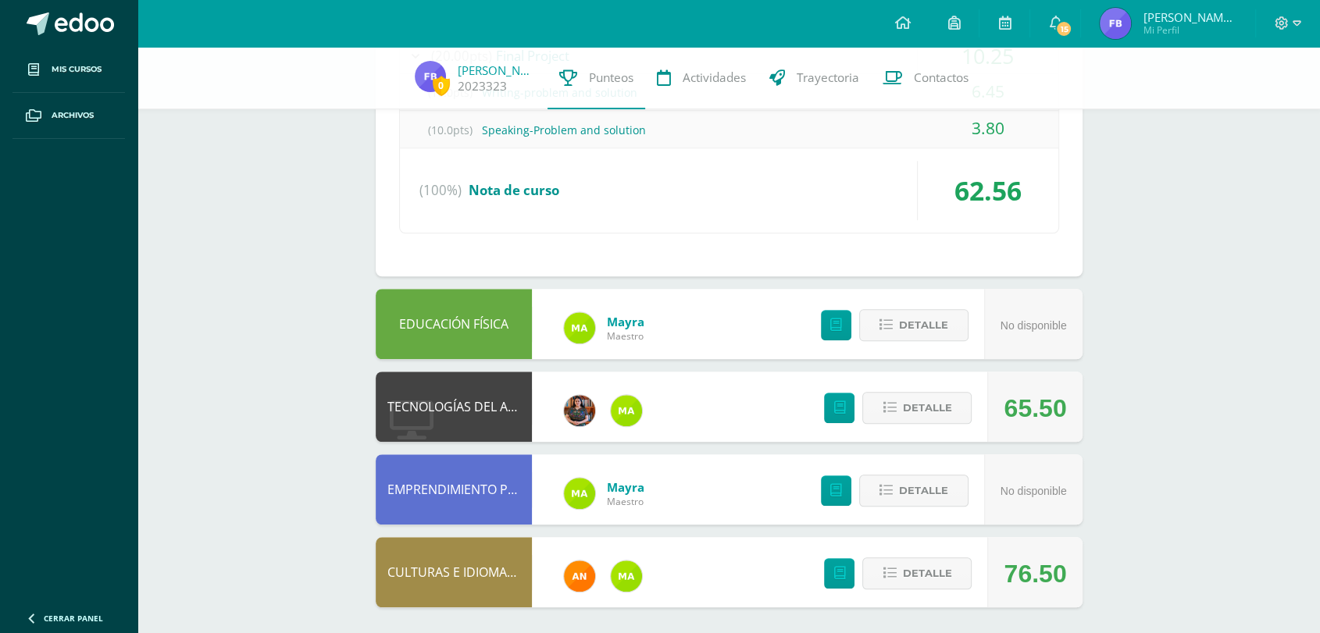
scroll to position [1179, 0]
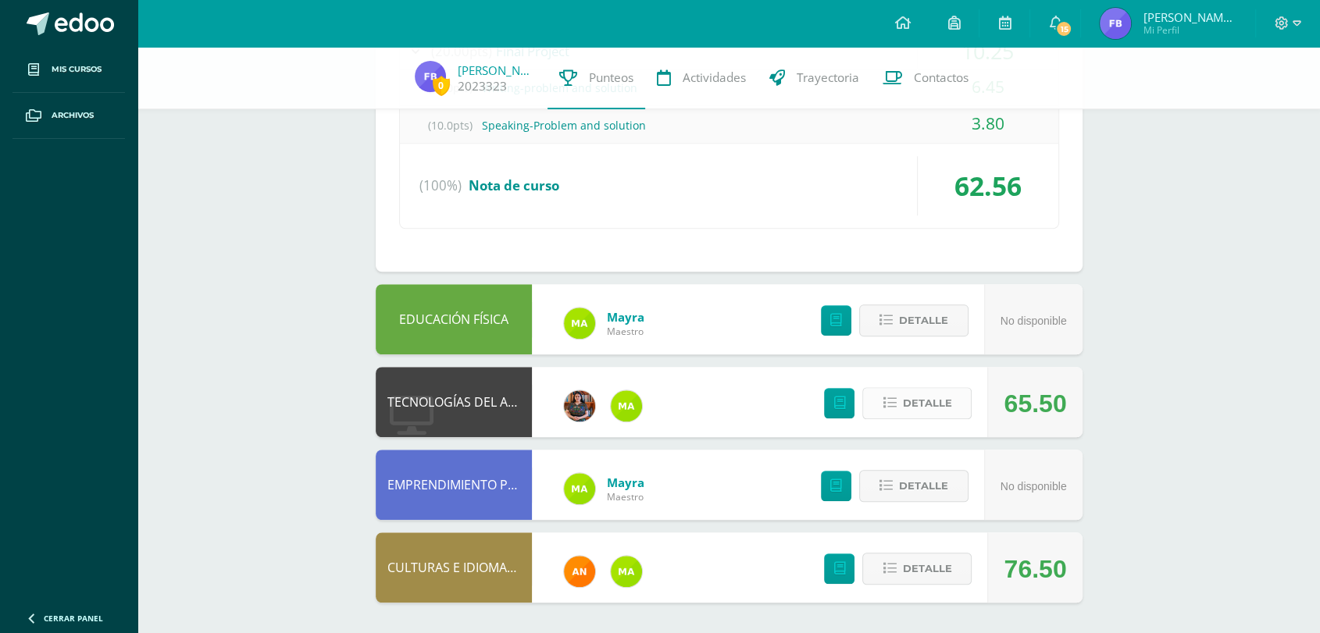
click at [928, 409] on span "Detalle" at bounding box center [926, 403] width 49 height 29
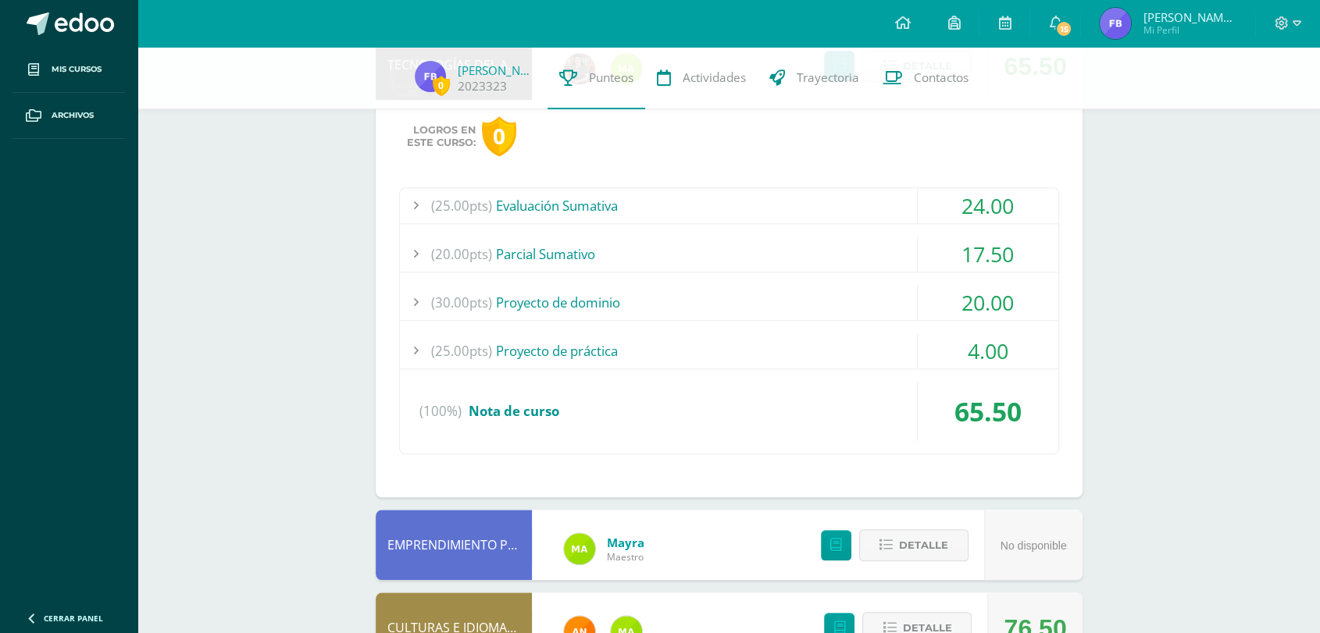
click at [987, 198] on div "24.00" at bounding box center [988, 205] width 141 height 35
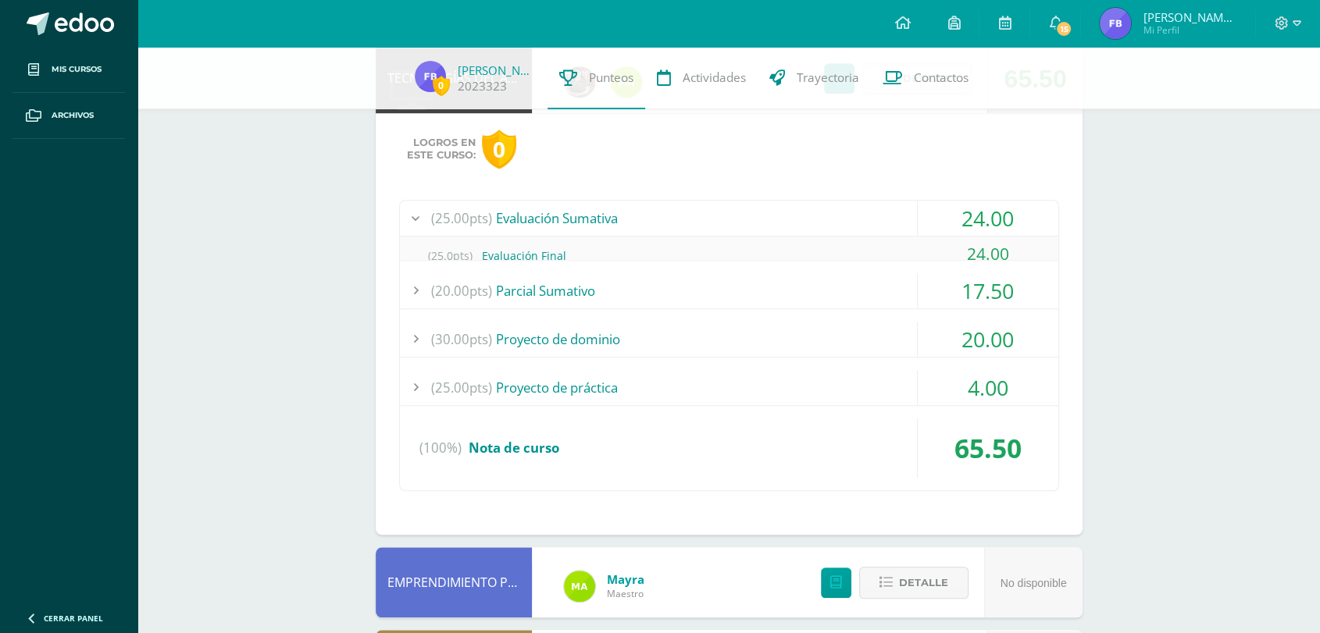
scroll to position [1443, 0]
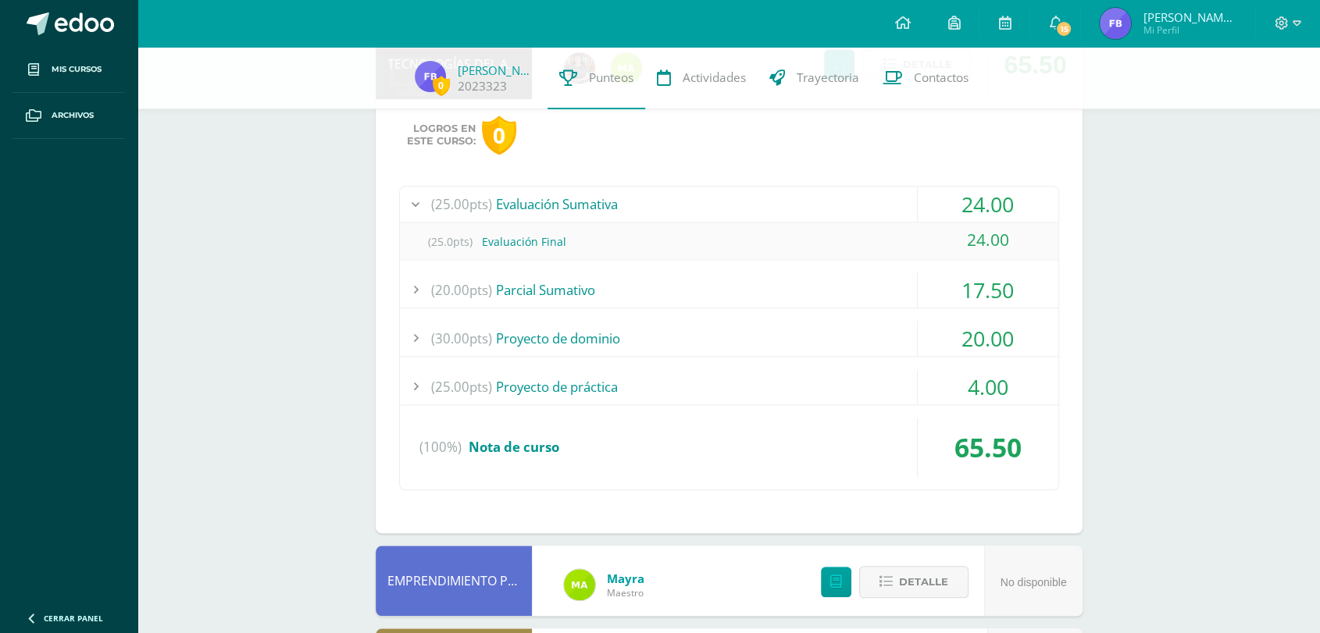
click at [988, 281] on div "17.50" at bounding box center [988, 290] width 141 height 35
click at [979, 343] on div "20.00" at bounding box center [988, 338] width 141 height 35
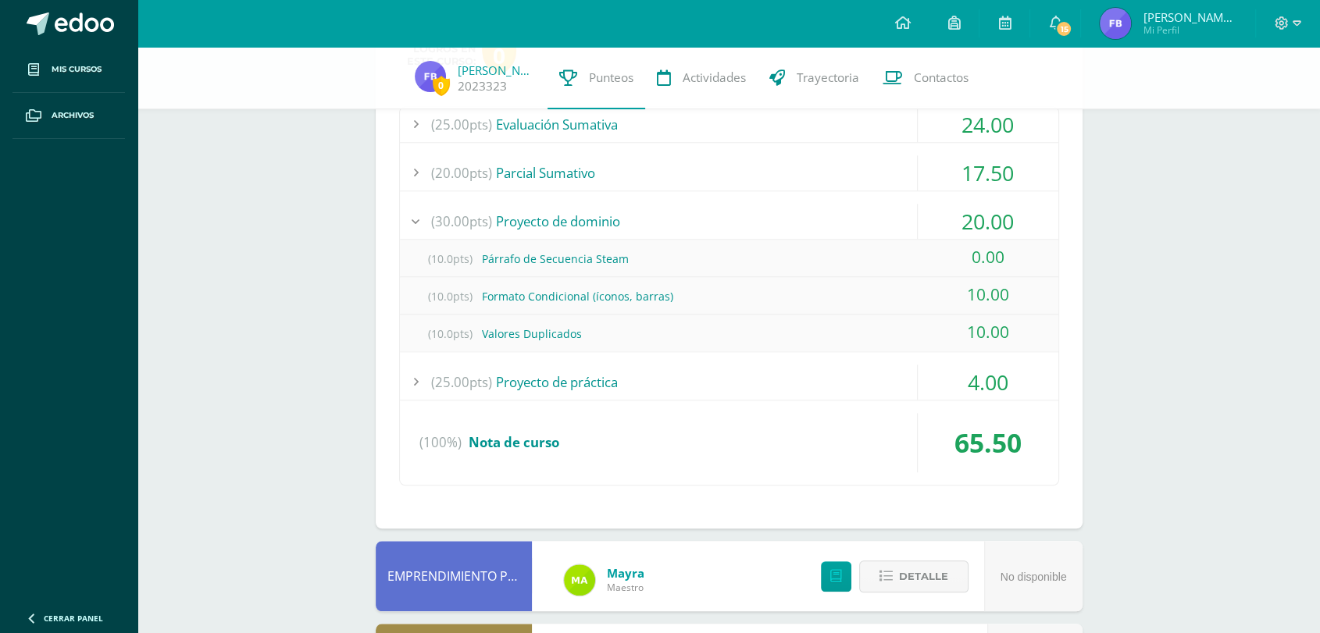
scroll to position [1531, 0]
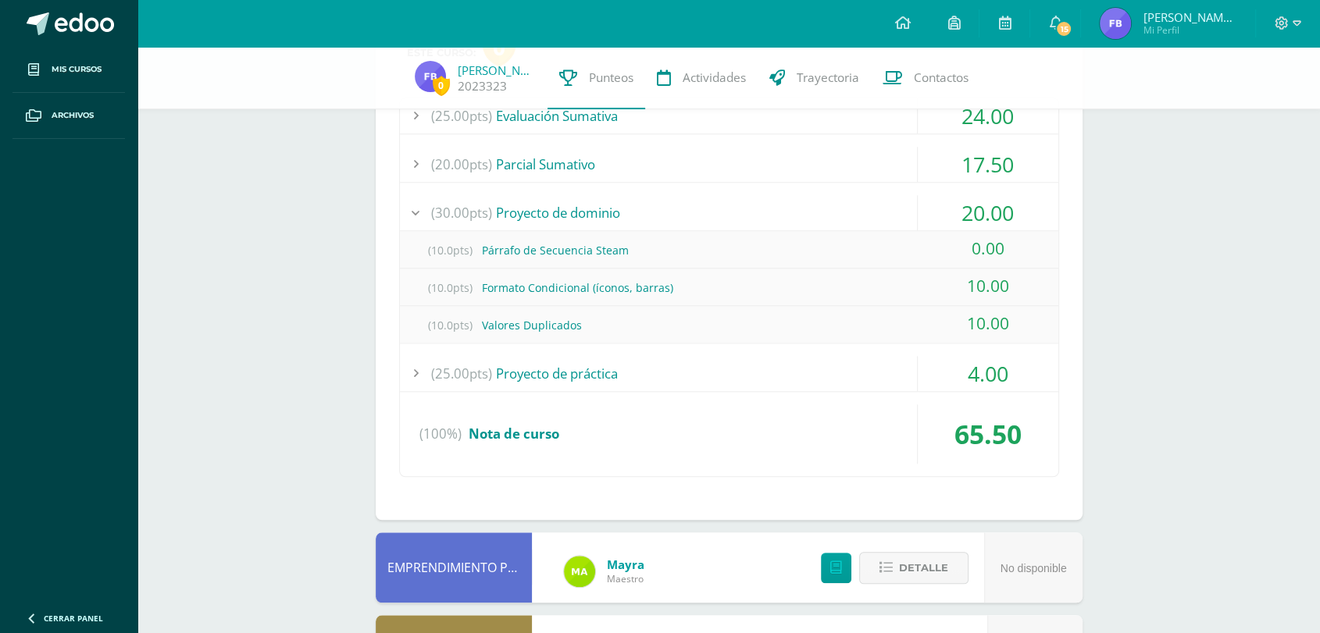
click at [982, 373] on div "4.00" at bounding box center [988, 373] width 141 height 35
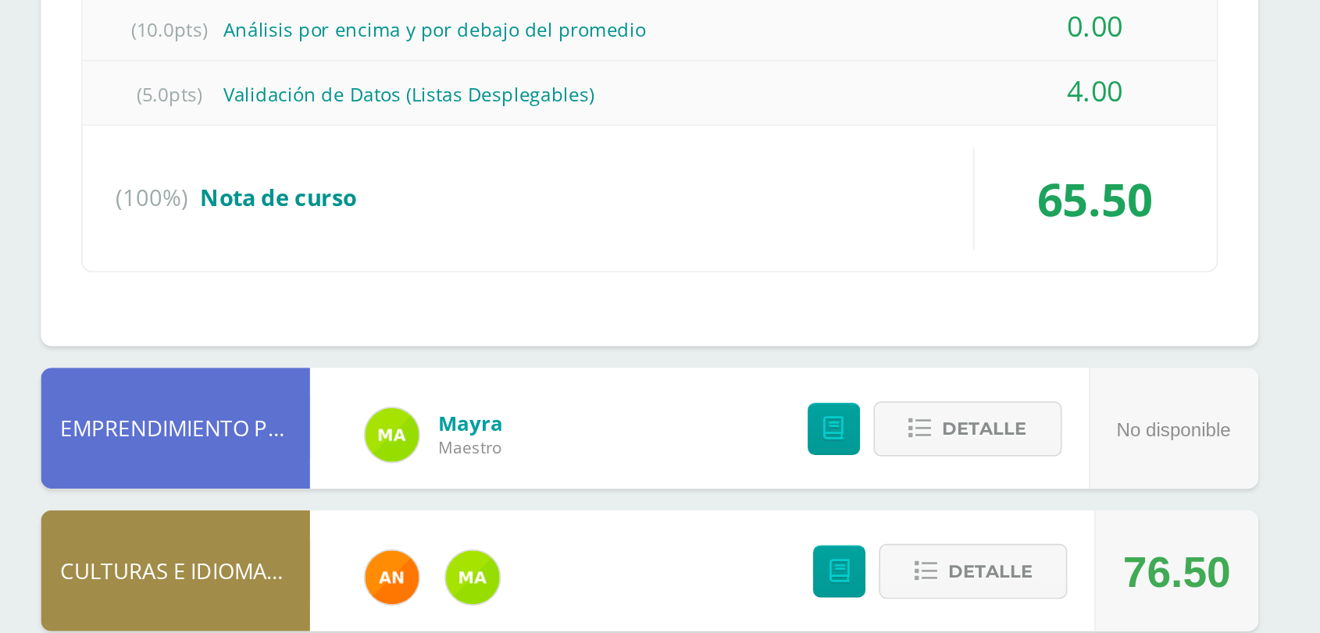
scroll to position [1586, 0]
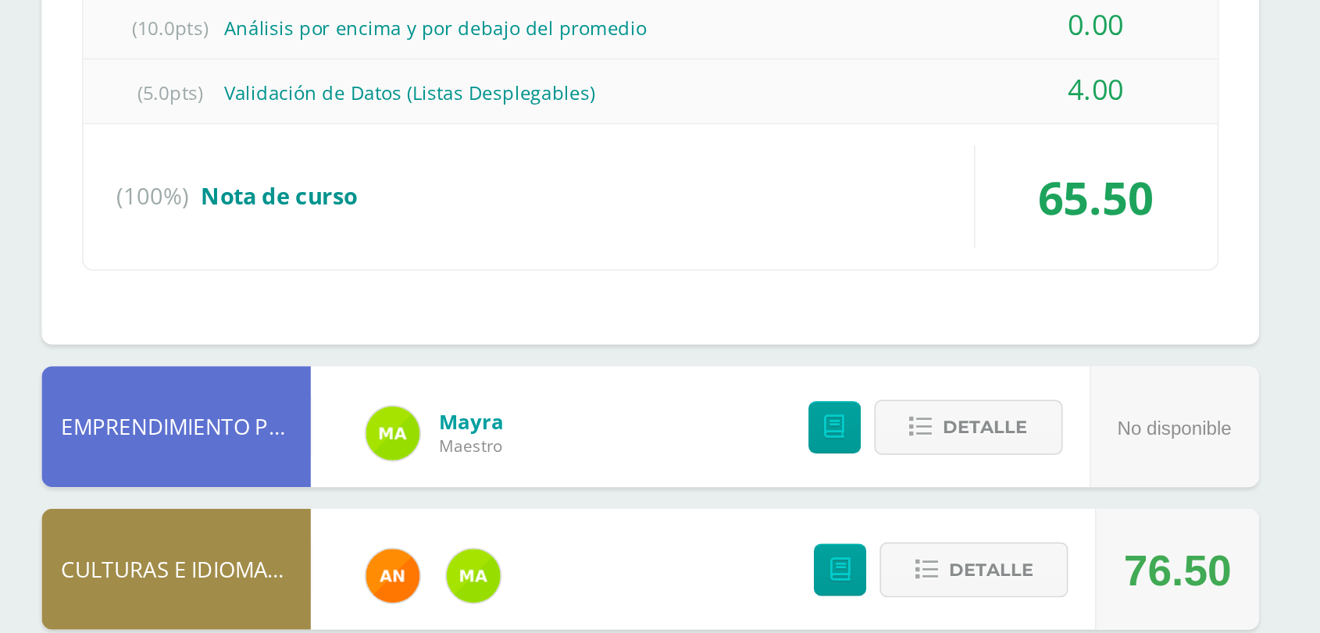
click at [480, 277] on span "(10.0pts)" at bounding box center [450, 281] width 62 height 35
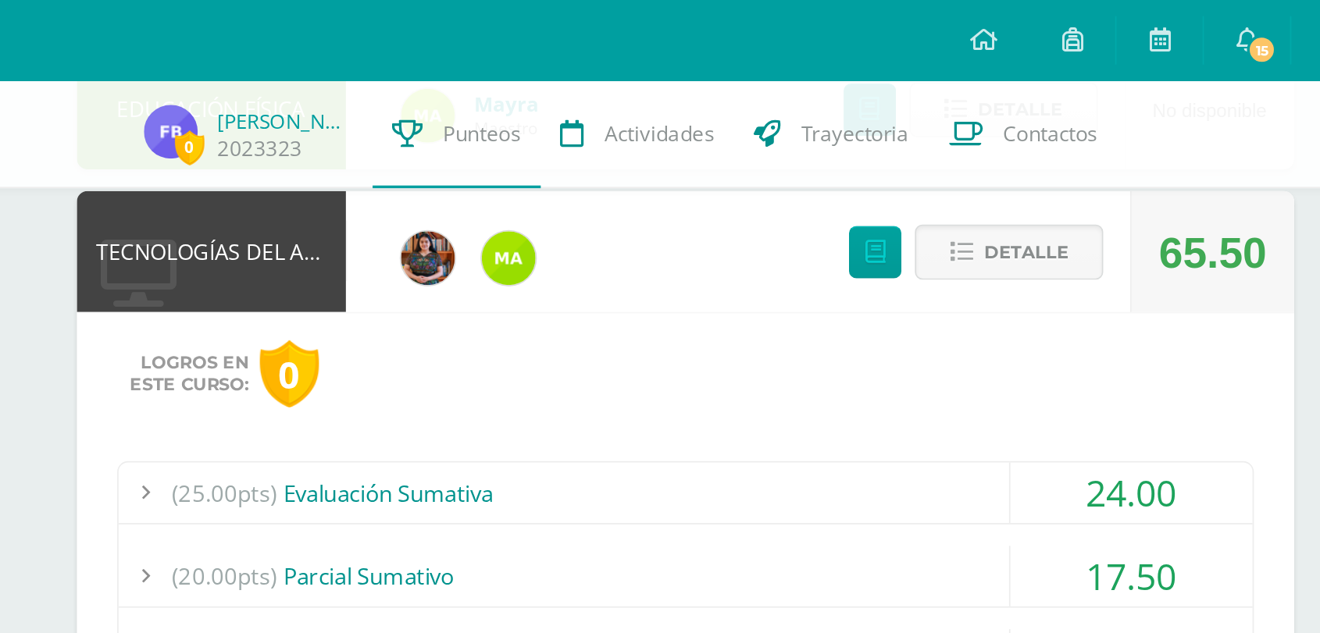
scroll to position [1356, 0]
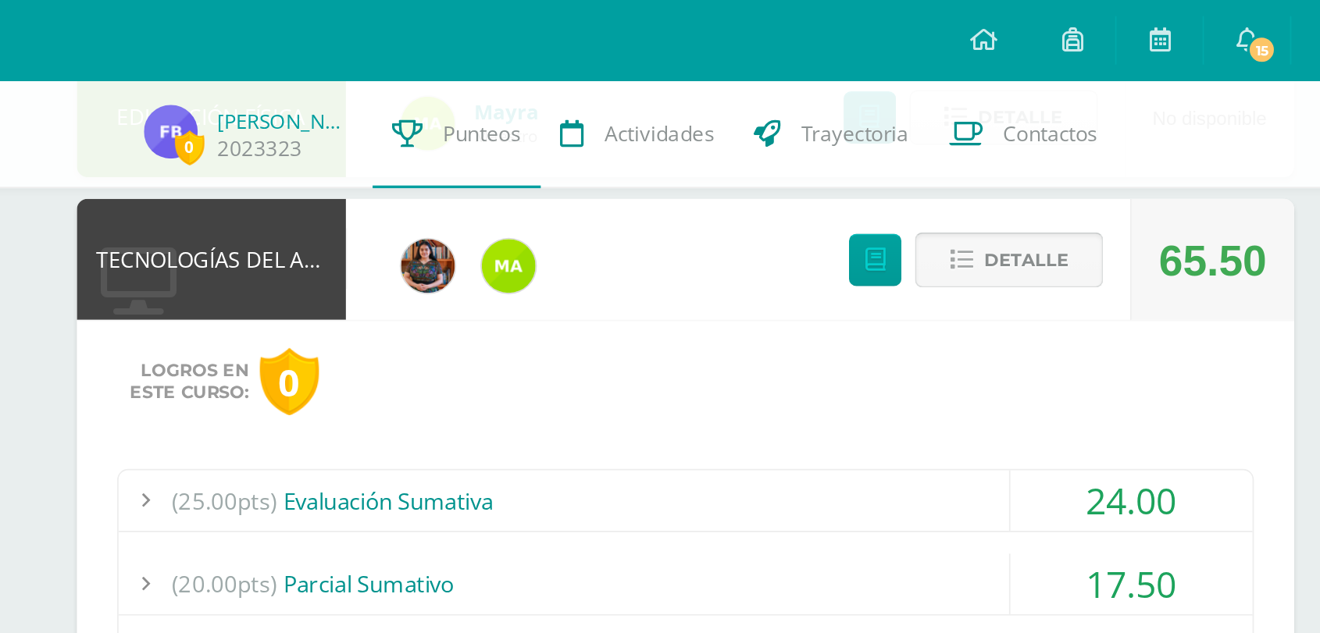
click at [940, 135] on button "Detalle" at bounding box center [916, 151] width 109 height 32
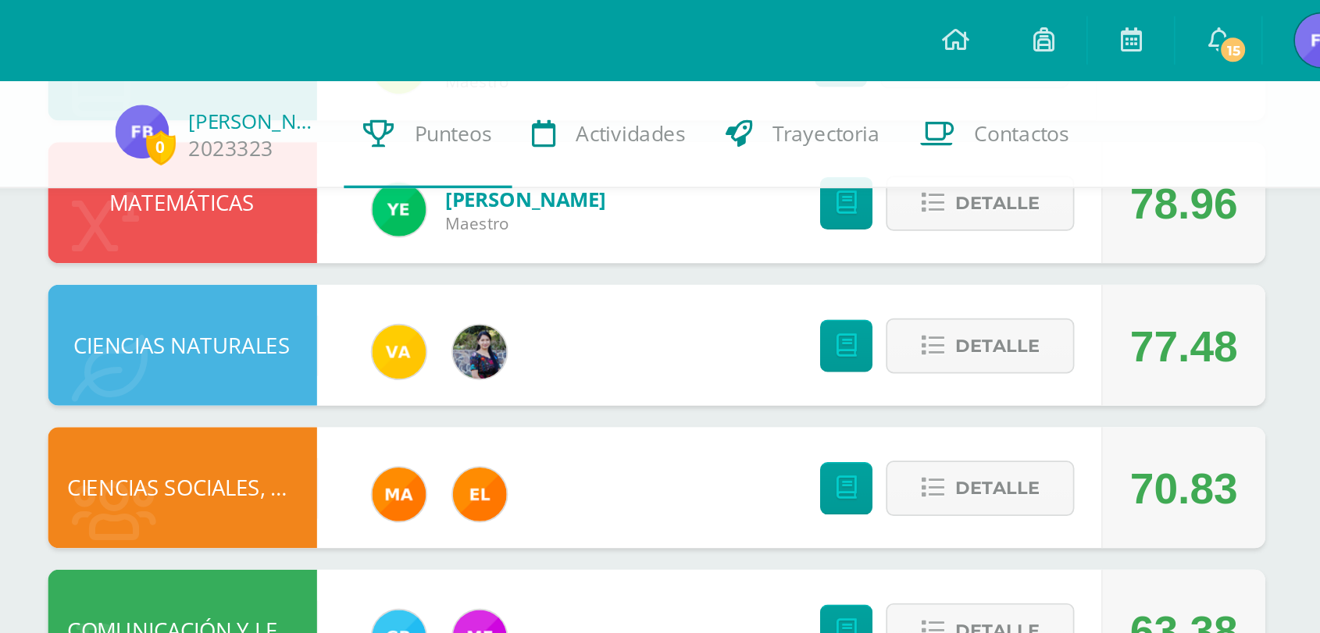
scroll to position [410, 0]
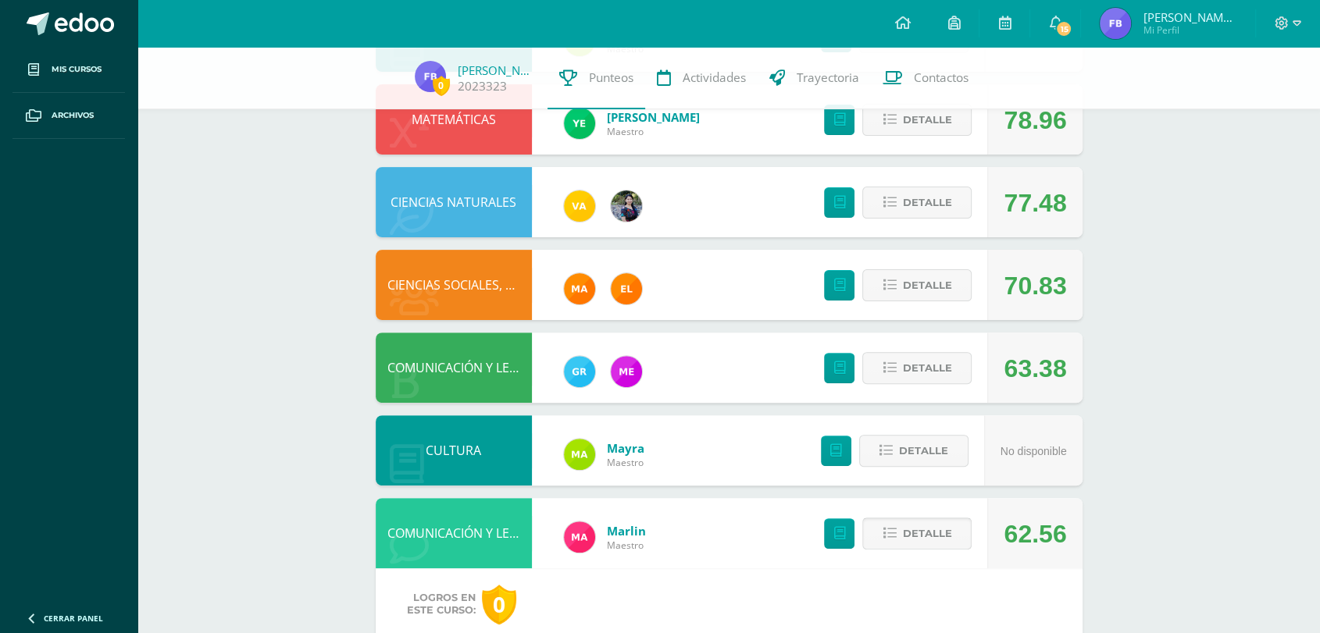
click at [923, 544] on span "Detalle" at bounding box center [926, 533] width 49 height 29
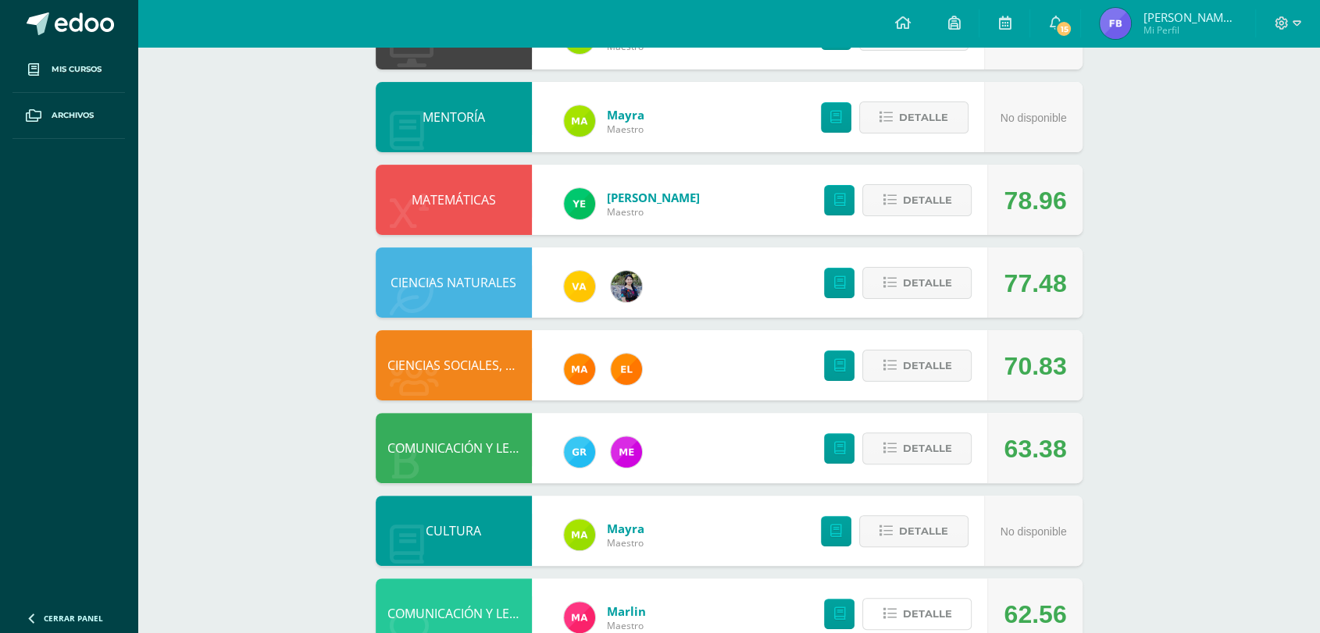
scroll to position [0, 0]
